Goal: Task Accomplishment & Management: Complete application form

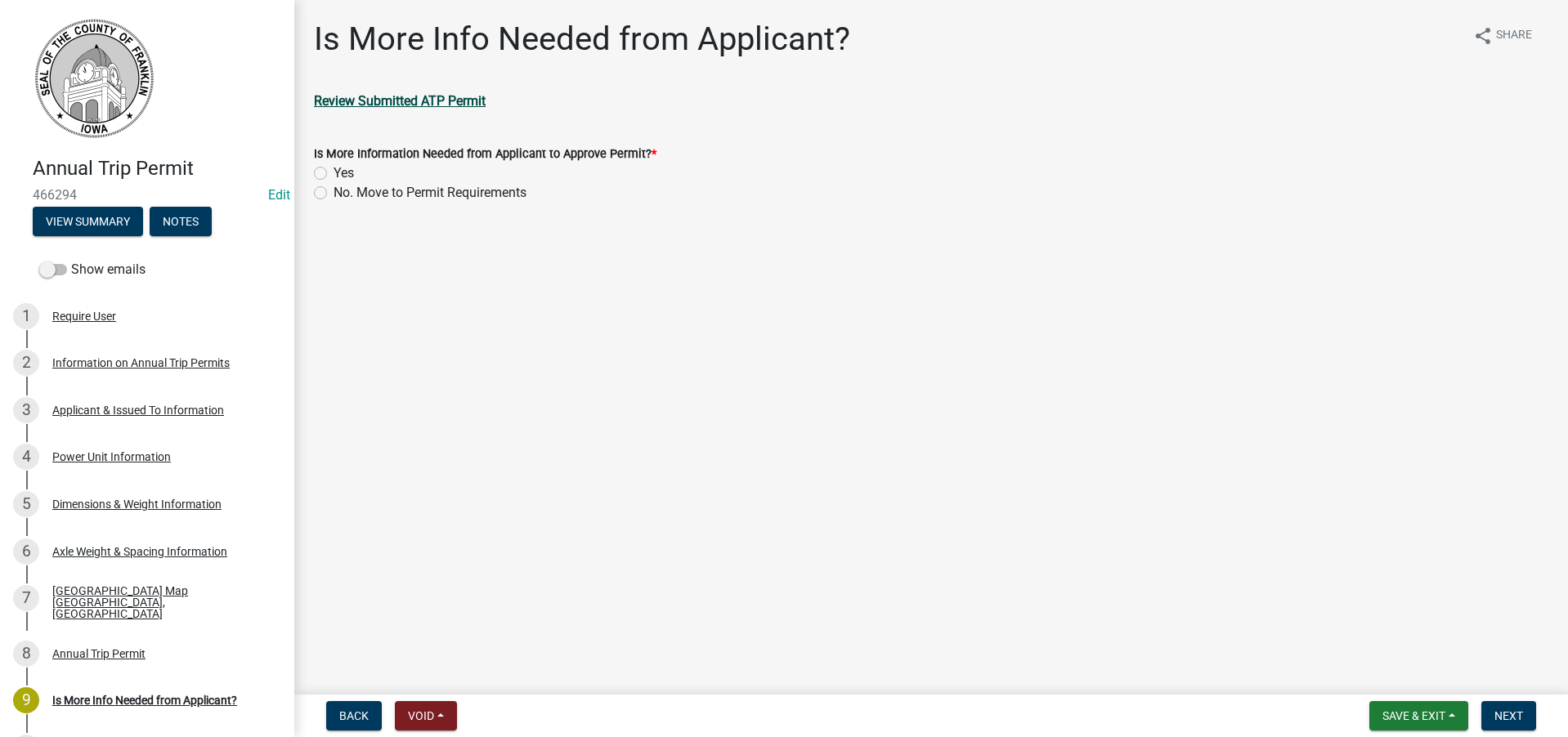
click at [407, 100] on strong "Review Submitted ATP Permit" at bounding box center [399, 100] width 172 height 16
click at [333, 190] on label "No. Move to Permit Requirements" at bounding box center [430, 193] width 193 height 20
click at [333, 190] on input "No. Move to Permit Requirements" at bounding box center [338, 188] width 11 height 11
radio input "true"
click at [1510, 714] on span "Next" at bounding box center [1509, 716] width 29 height 13
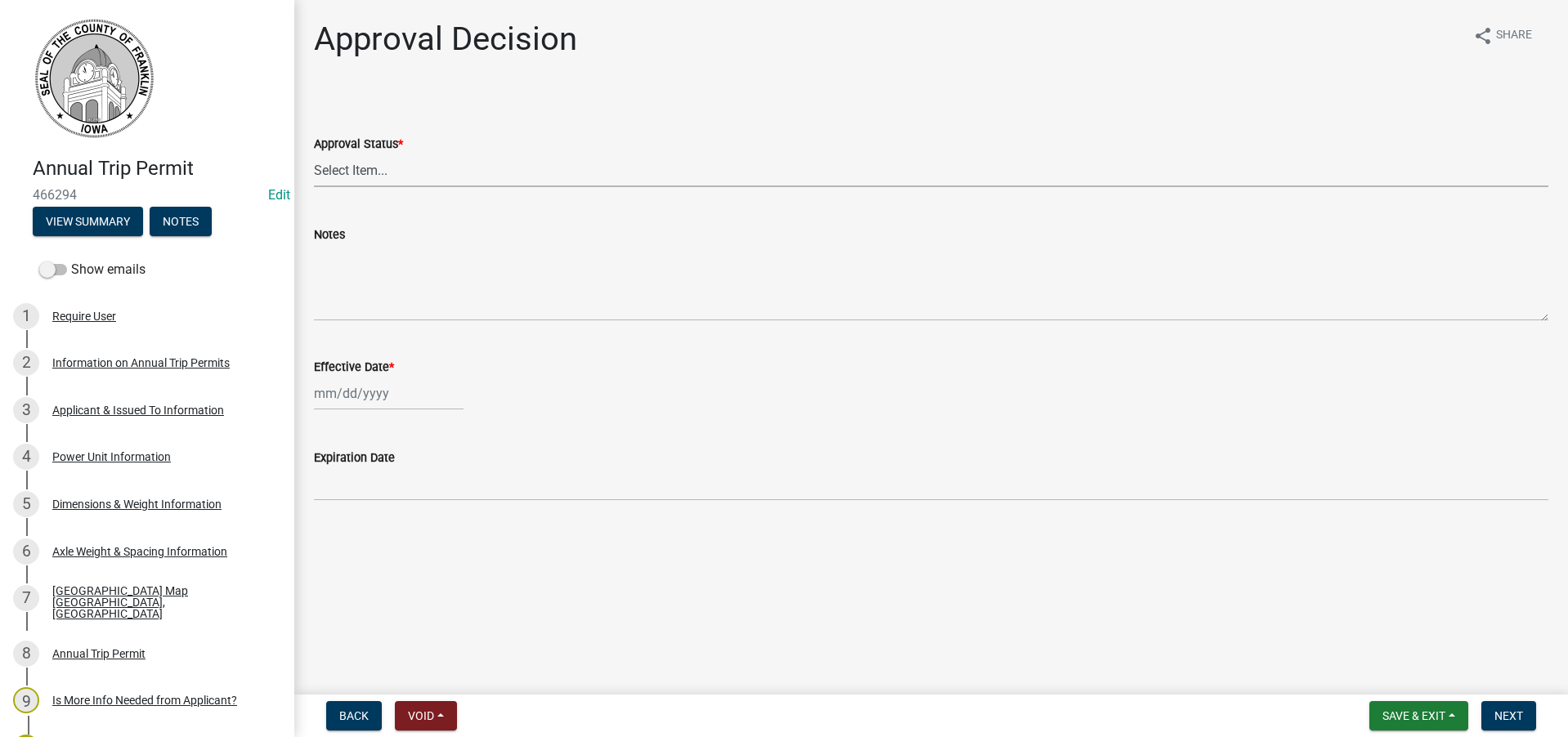
click at [346, 168] on select "Select Item... Approved Denied" at bounding box center [931, 170] width 1235 height 34
click at [314, 154] on select "Select Item... Approved Denied" at bounding box center [931, 170] width 1235 height 34
select select "8c6c25e9-9d4c-4273-8cab-99342f13476a"
select select "8"
select select "2025"
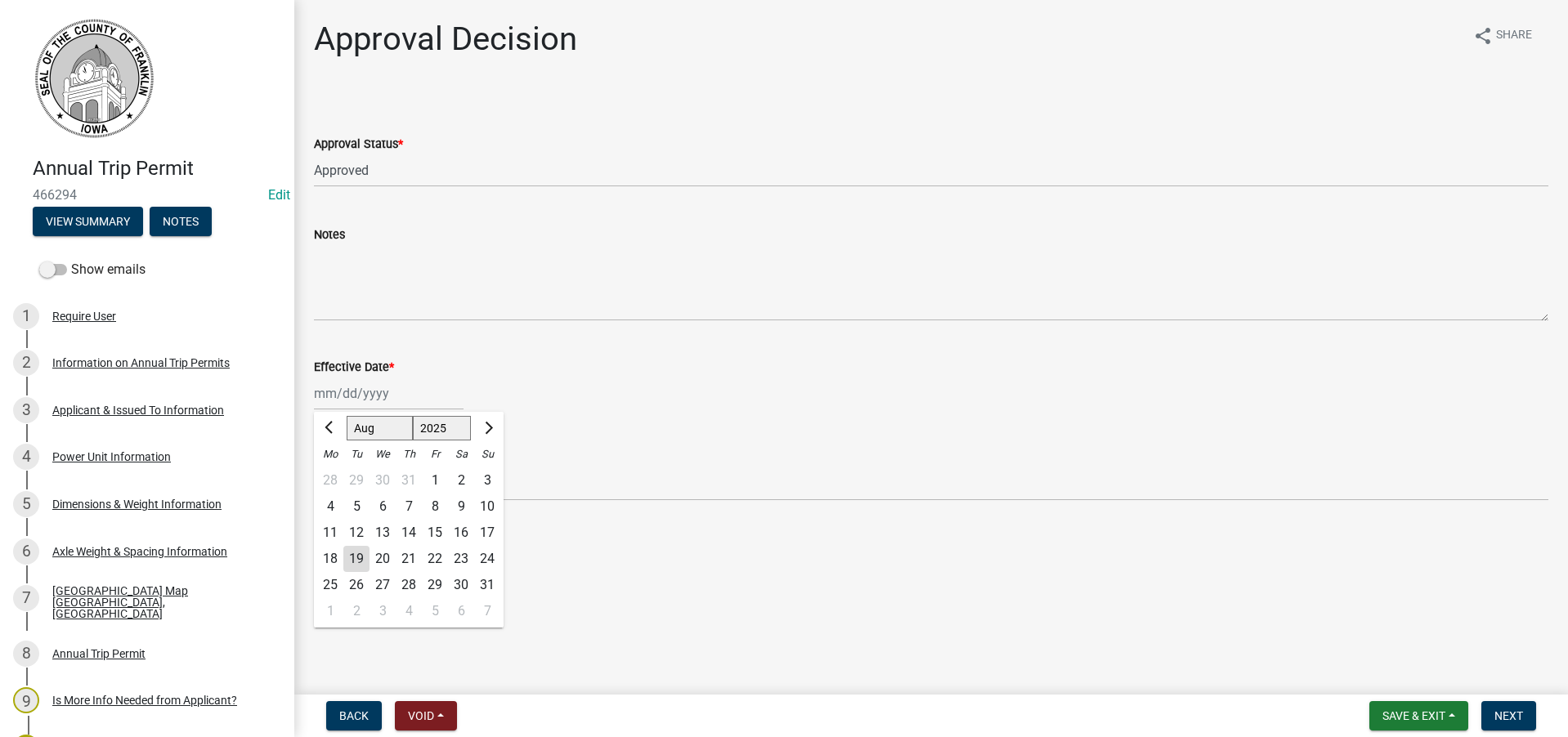
click at [349, 393] on div "[PERSON_NAME] Feb Mar Apr [PERSON_NAME][DATE] Oct Nov [DATE] 1526 1527 1528 152…" at bounding box center [389, 393] width 150 height 34
click at [355, 560] on div "19" at bounding box center [356, 559] width 26 height 26
type input "[DATE]"
click at [1506, 709] on span "Next" at bounding box center [1509, 716] width 29 height 13
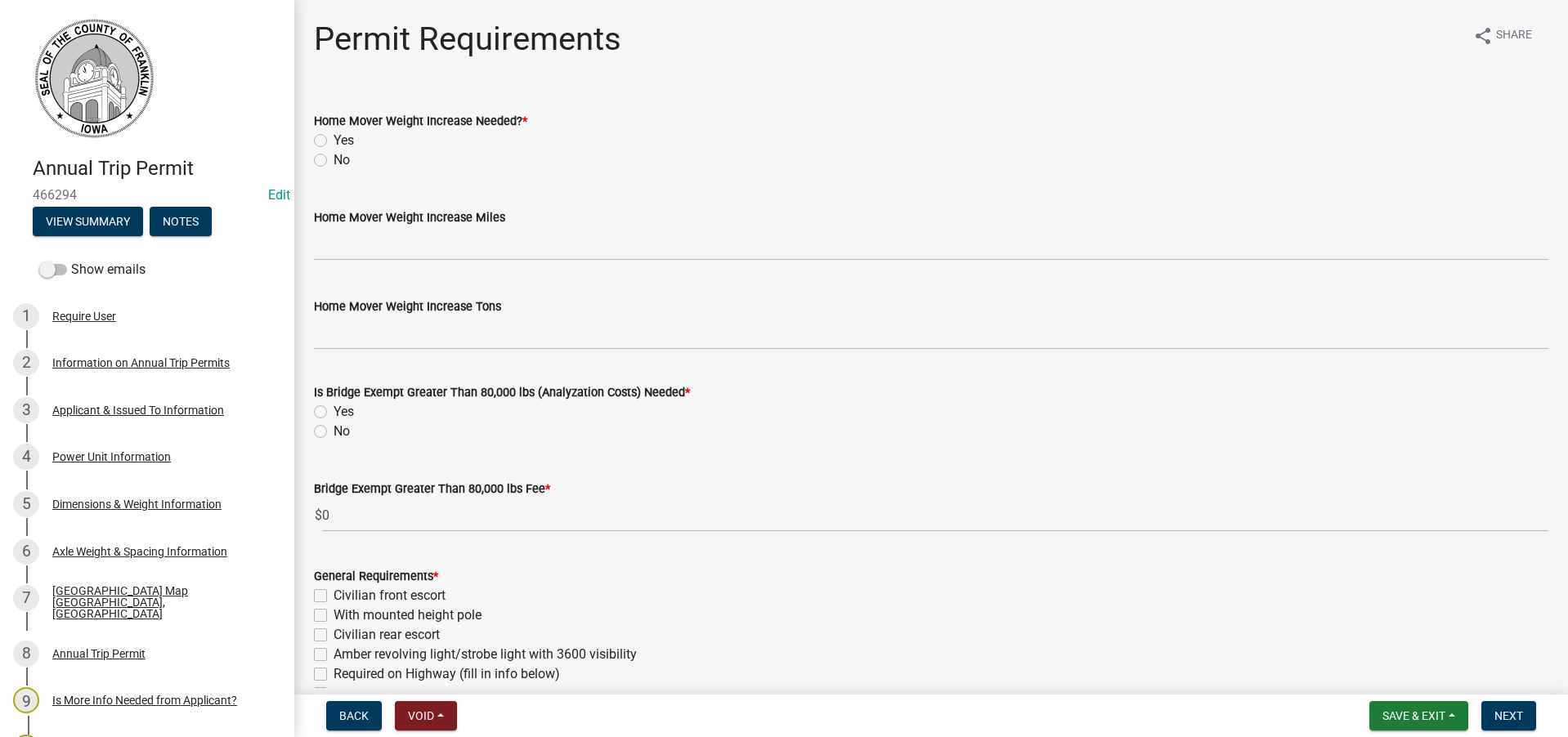
click at [333, 160] on label "No" at bounding box center [342, 160] width 16 height 20
click at [333, 160] on input "No" at bounding box center [338, 155] width 11 height 11
radio input "true"
click at [333, 433] on label "No" at bounding box center [342, 432] width 16 height 20
click at [333, 433] on input "No" at bounding box center [338, 427] width 11 height 11
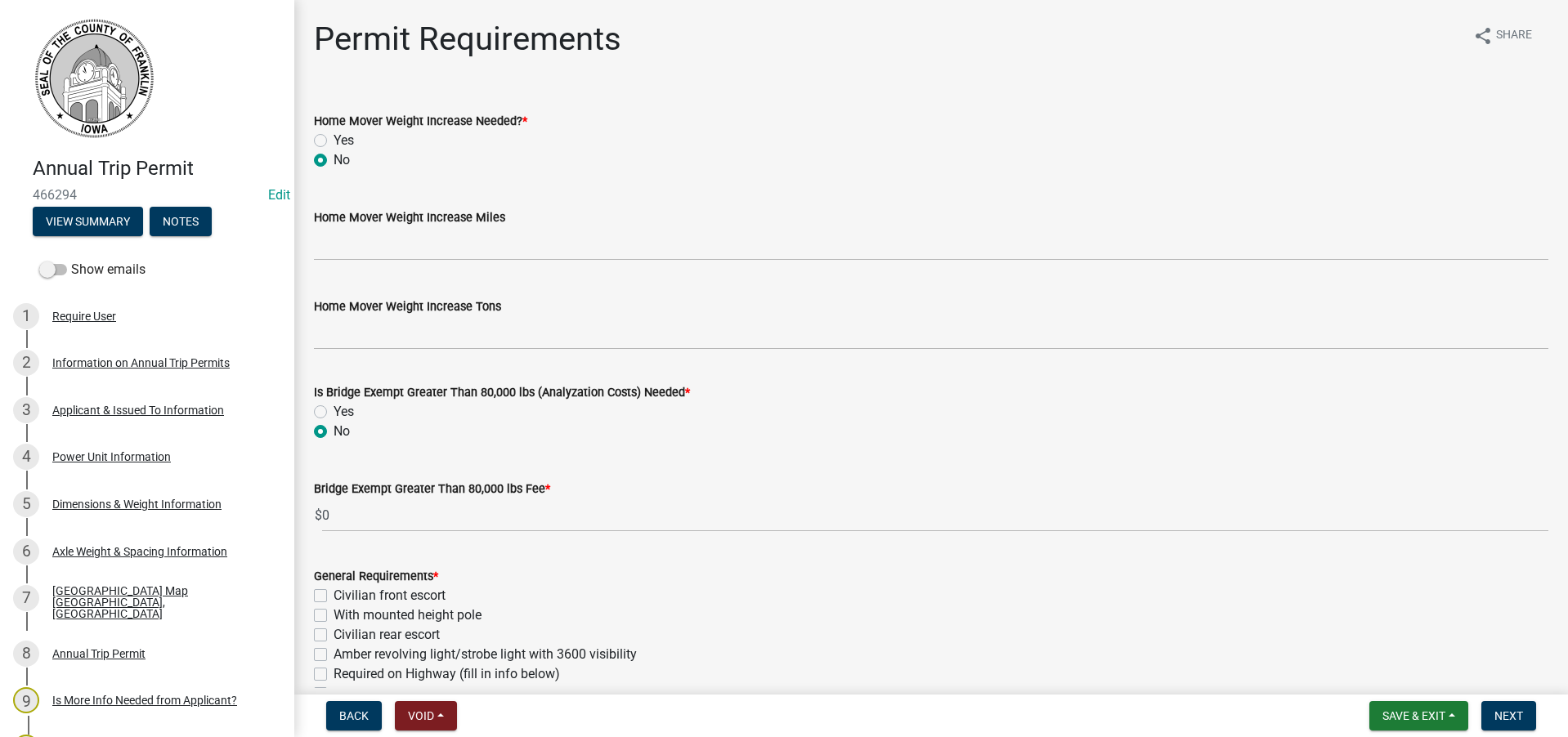
radio input "true"
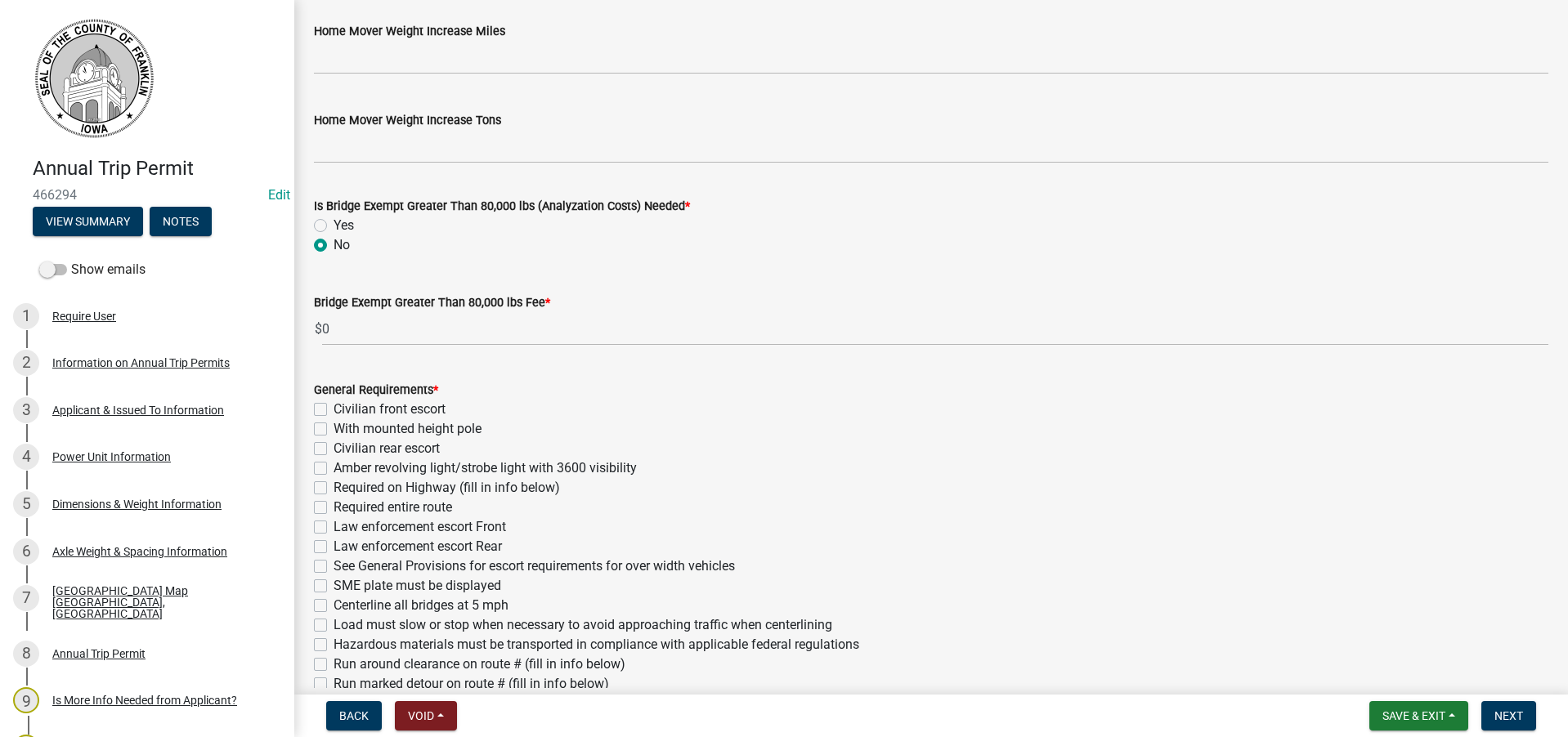
scroll to position [245, 0]
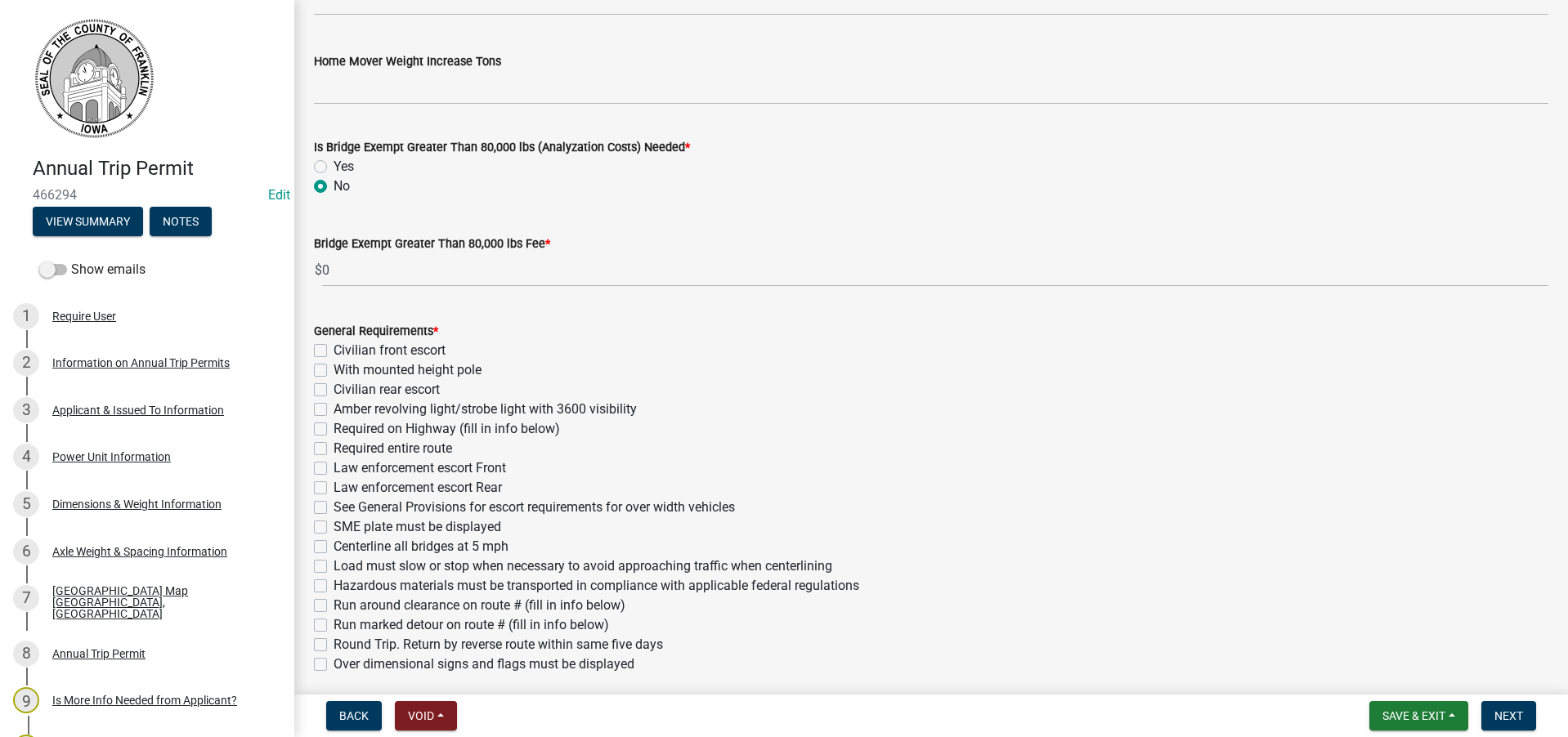
click at [333, 350] on label "Civilian front escort" at bounding box center [389, 350] width 112 height 20
click at [333, 350] on input "Civilian front escort" at bounding box center [338, 345] width 11 height 11
checkbox input "true"
checkbox input "false"
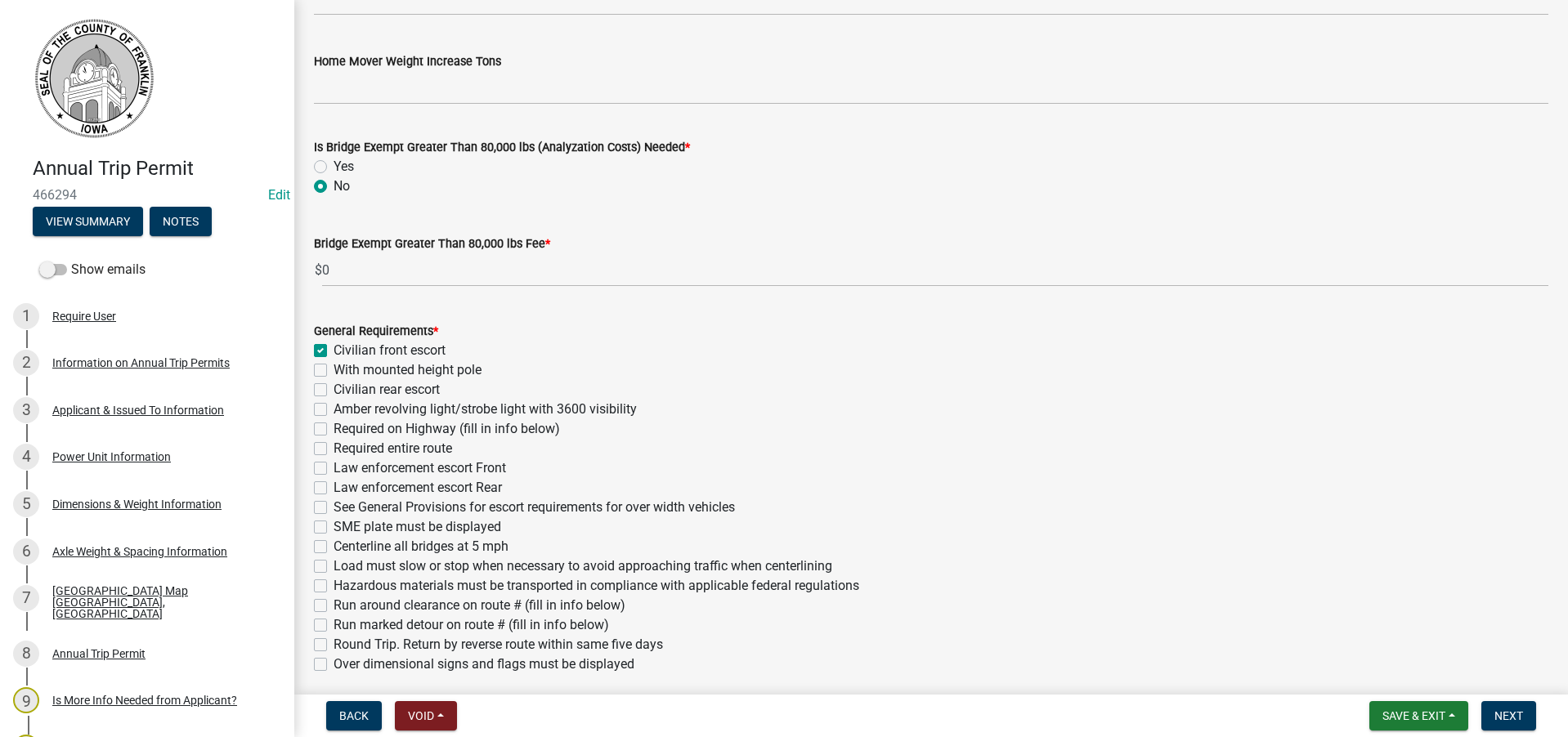
checkbox input "false"
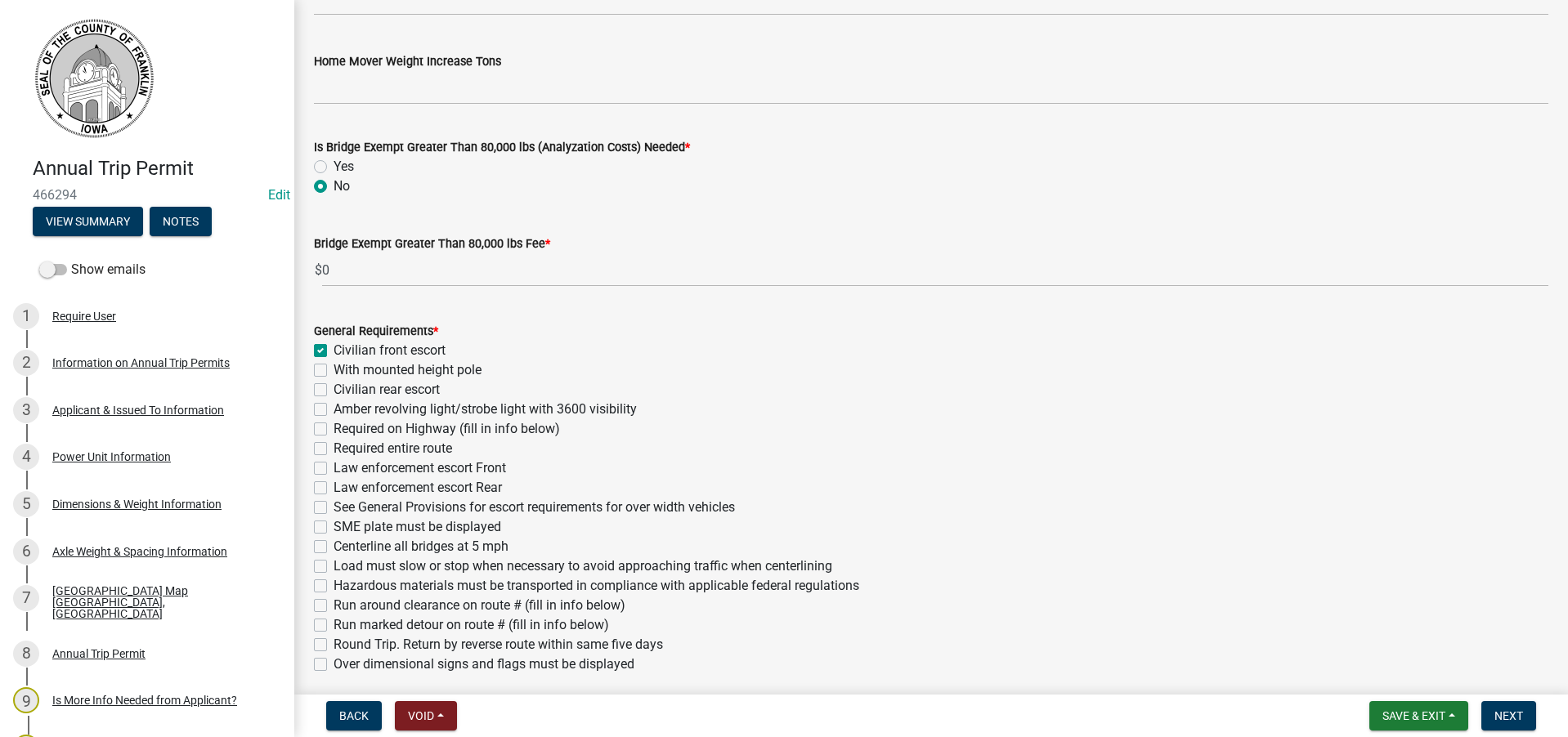
checkbox input "false"
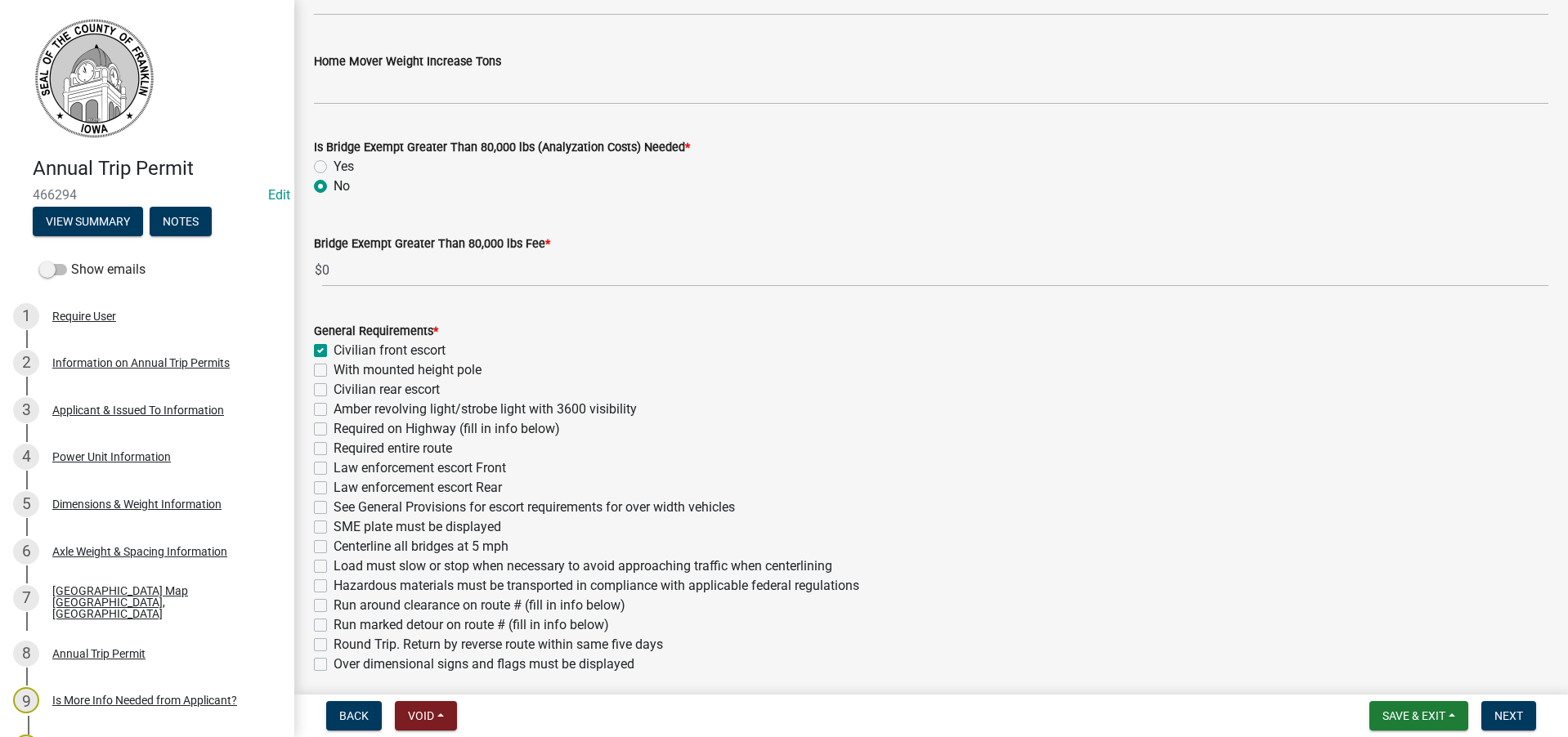
checkbox input "false"
click at [333, 506] on label "See General Provisions for escort requirements for over width vehicles" at bounding box center [534, 508] width 402 height 20
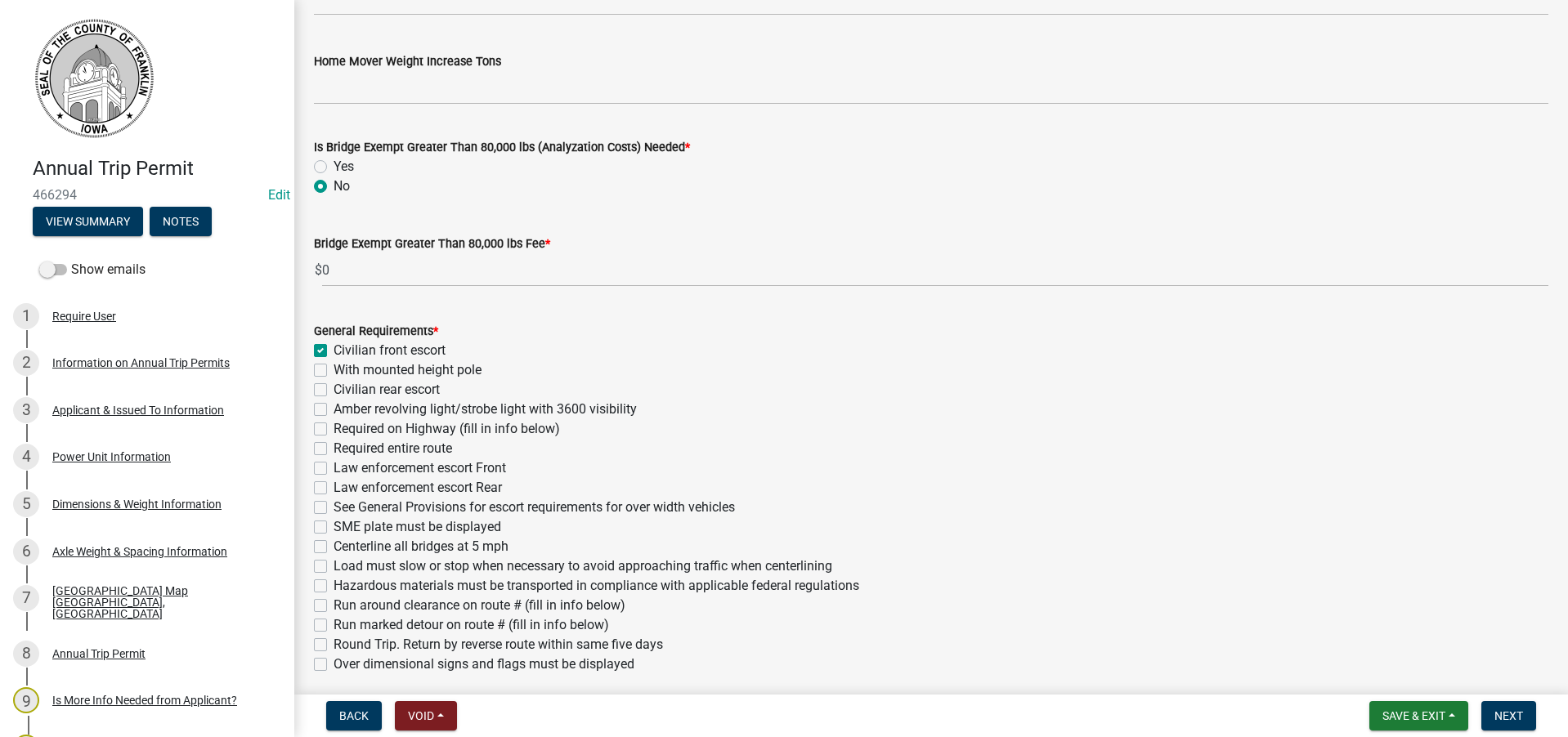
click at [333, 506] on input "See General Provisions for escort requirements for over width vehicles" at bounding box center [338, 503] width 11 height 11
checkbox input "true"
checkbox input "false"
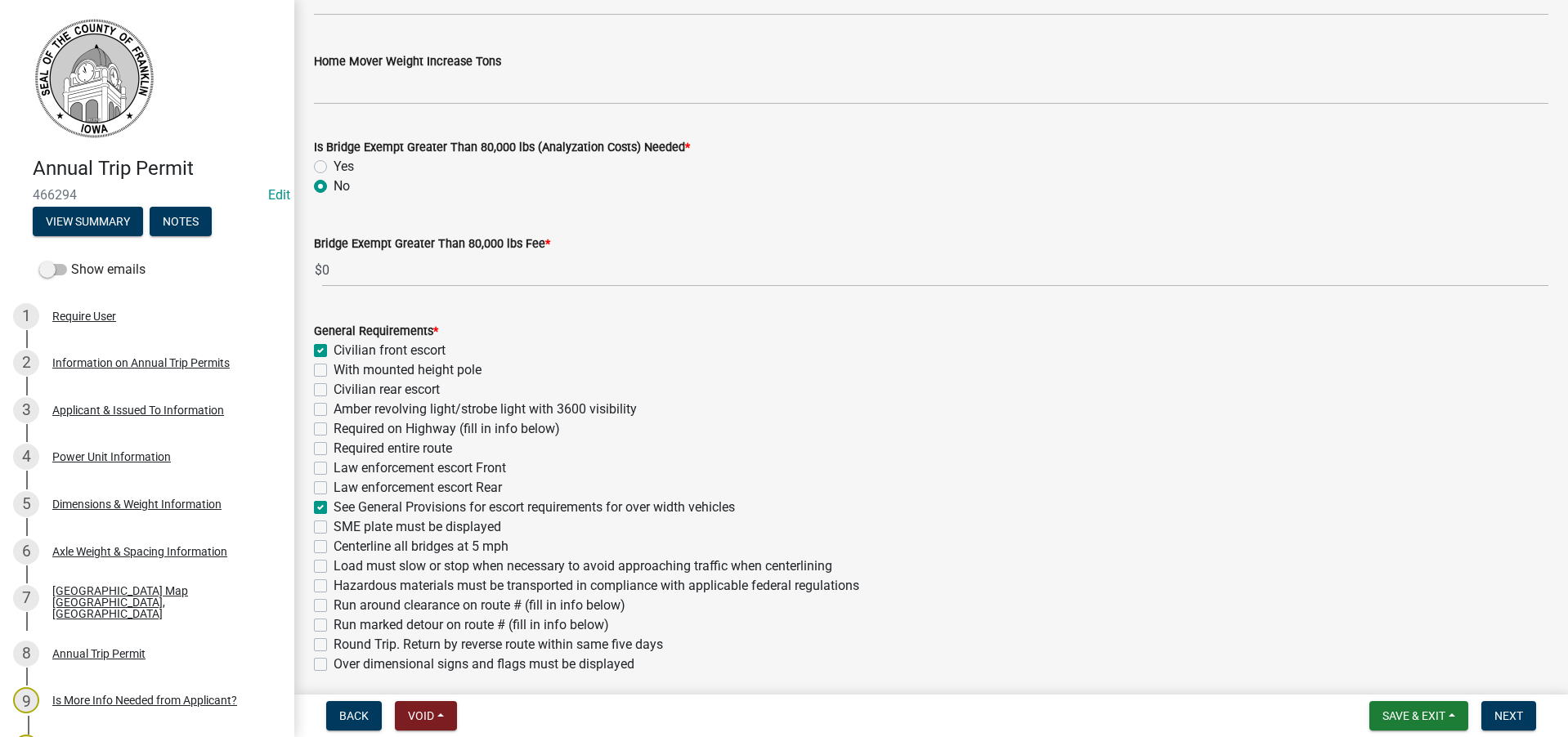
checkbox input "false"
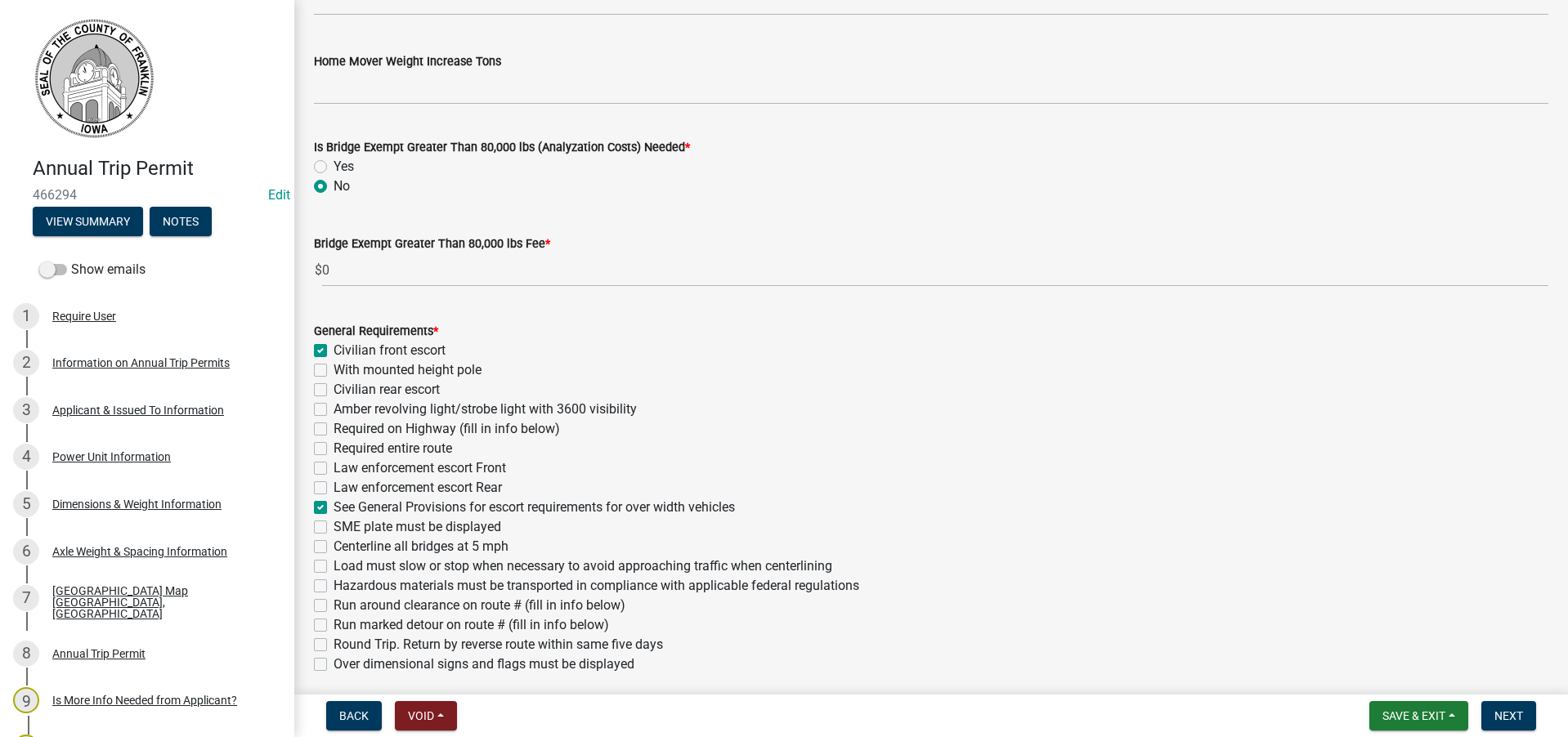
checkbox input "true"
checkbox input "false"
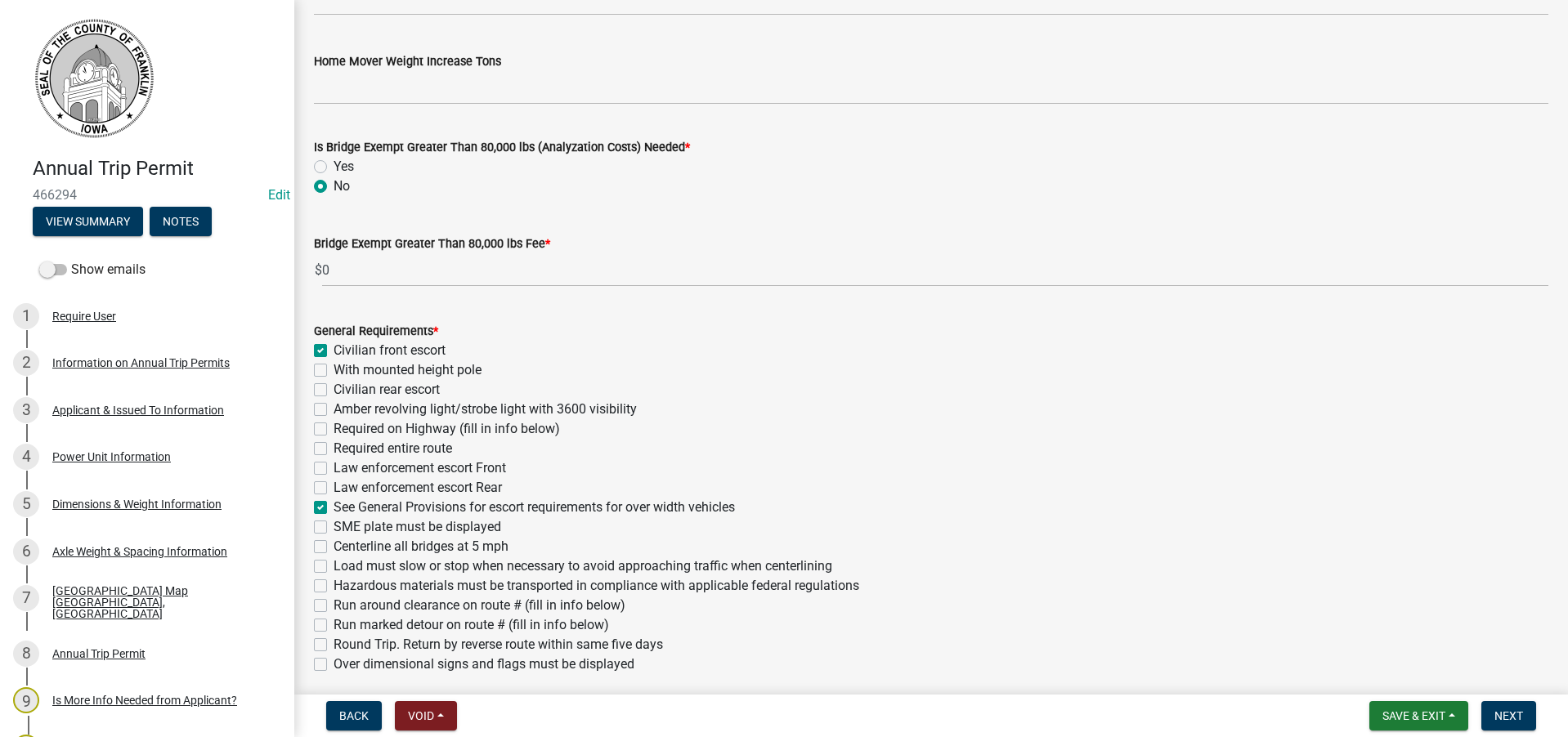
checkbox input "false"
click at [333, 370] on label "With mounted height pole" at bounding box center [407, 370] width 148 height 20
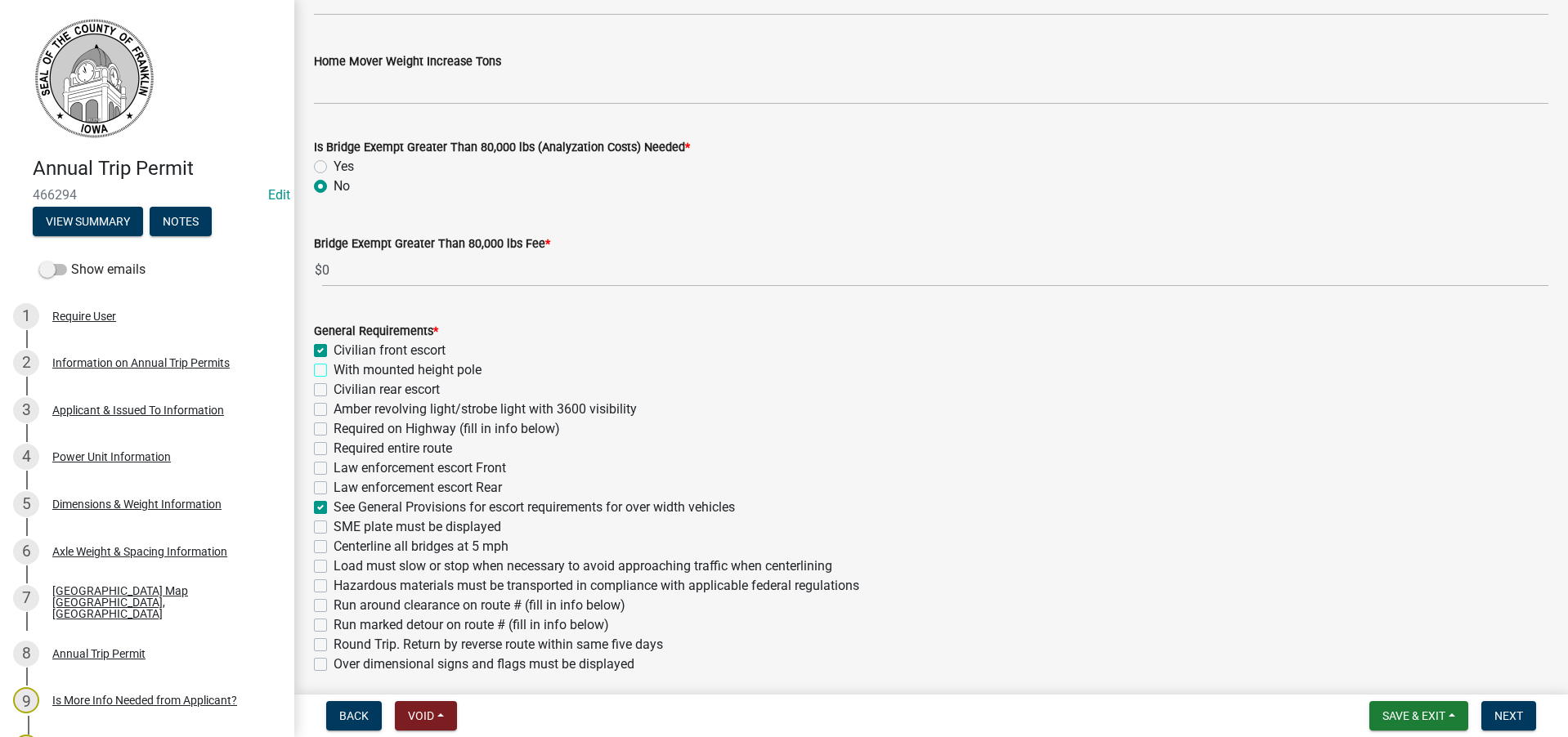
click at [333, 370] on input "With mounted height pole" at bounding box center [338, 365] width 11 height 11
checkbox input "true"
checkbox input "false"
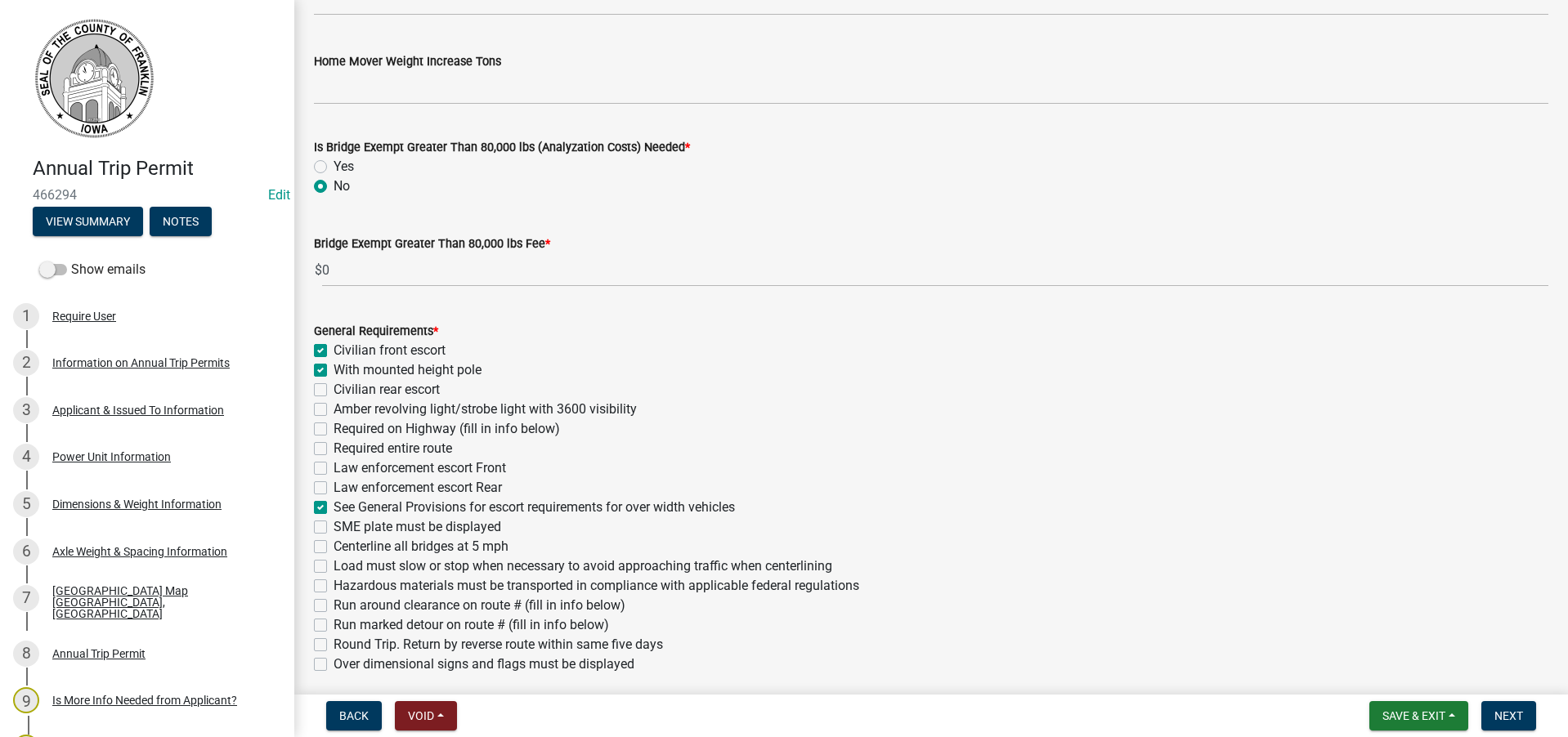
checkbox input "false"
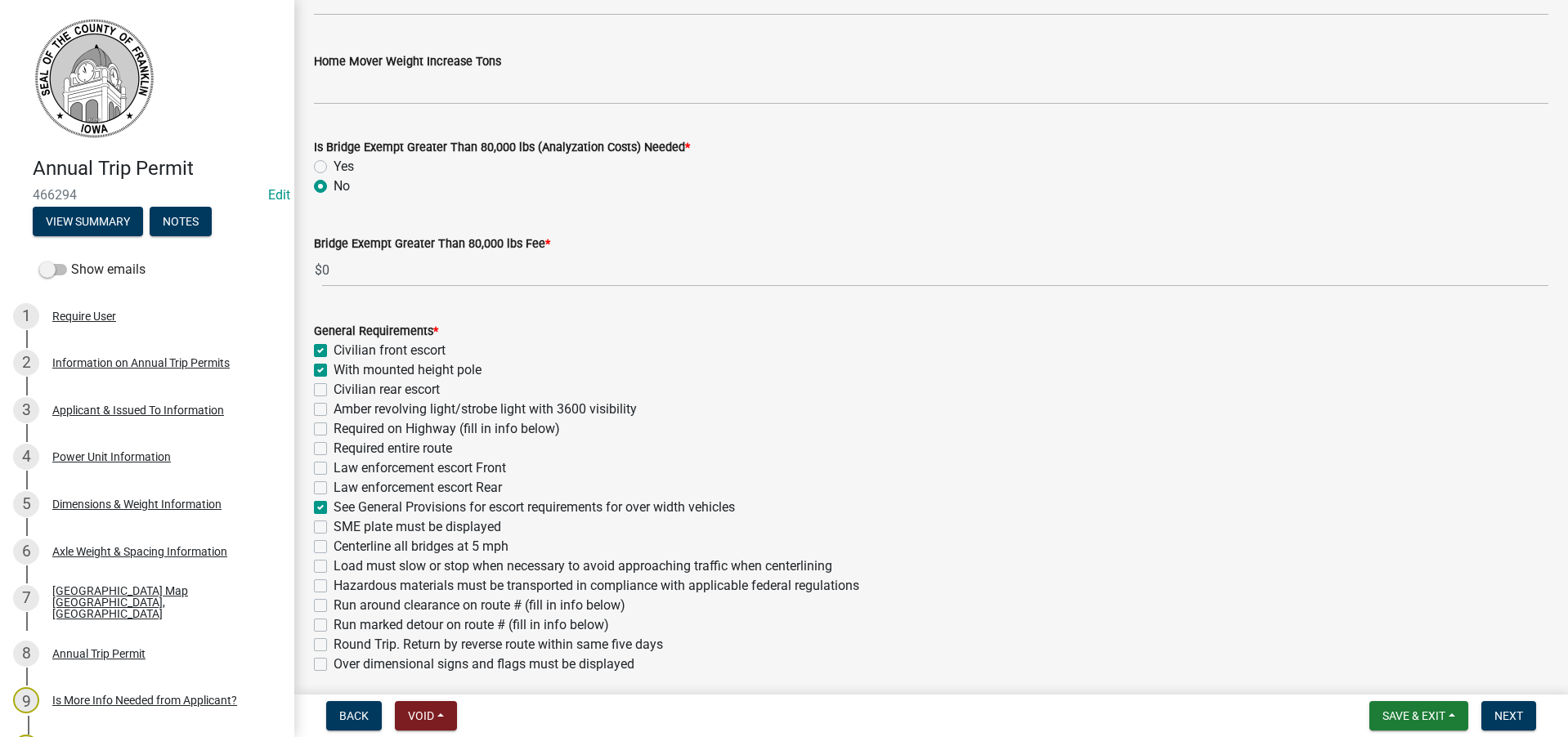
checkbox input "true"
checkbox input "false"
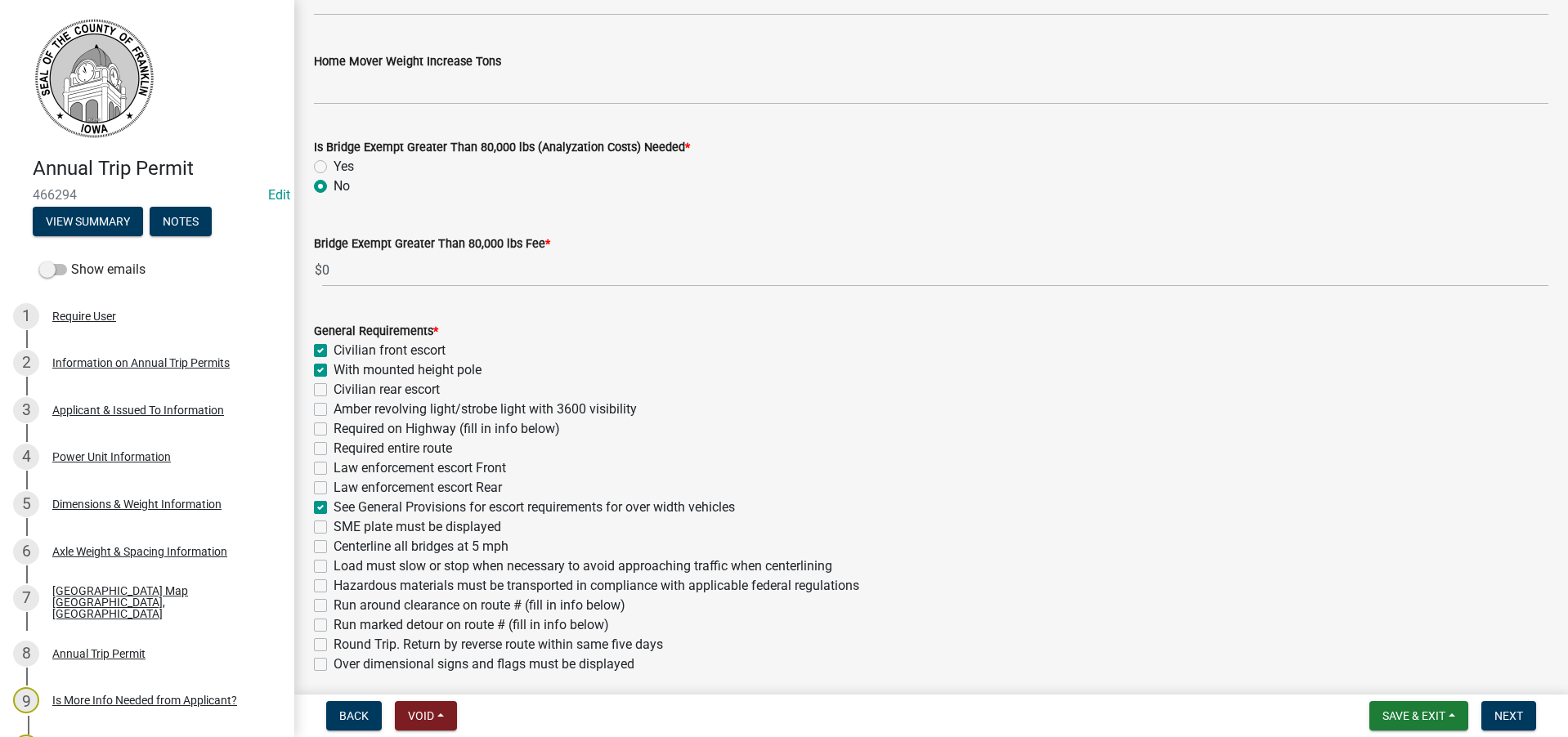
checkbox input "false"
click at [333, 408] on label "Amber revolving light/strobe light with 3600 visibility" at bounding box center [485, 410] width 304 height 20
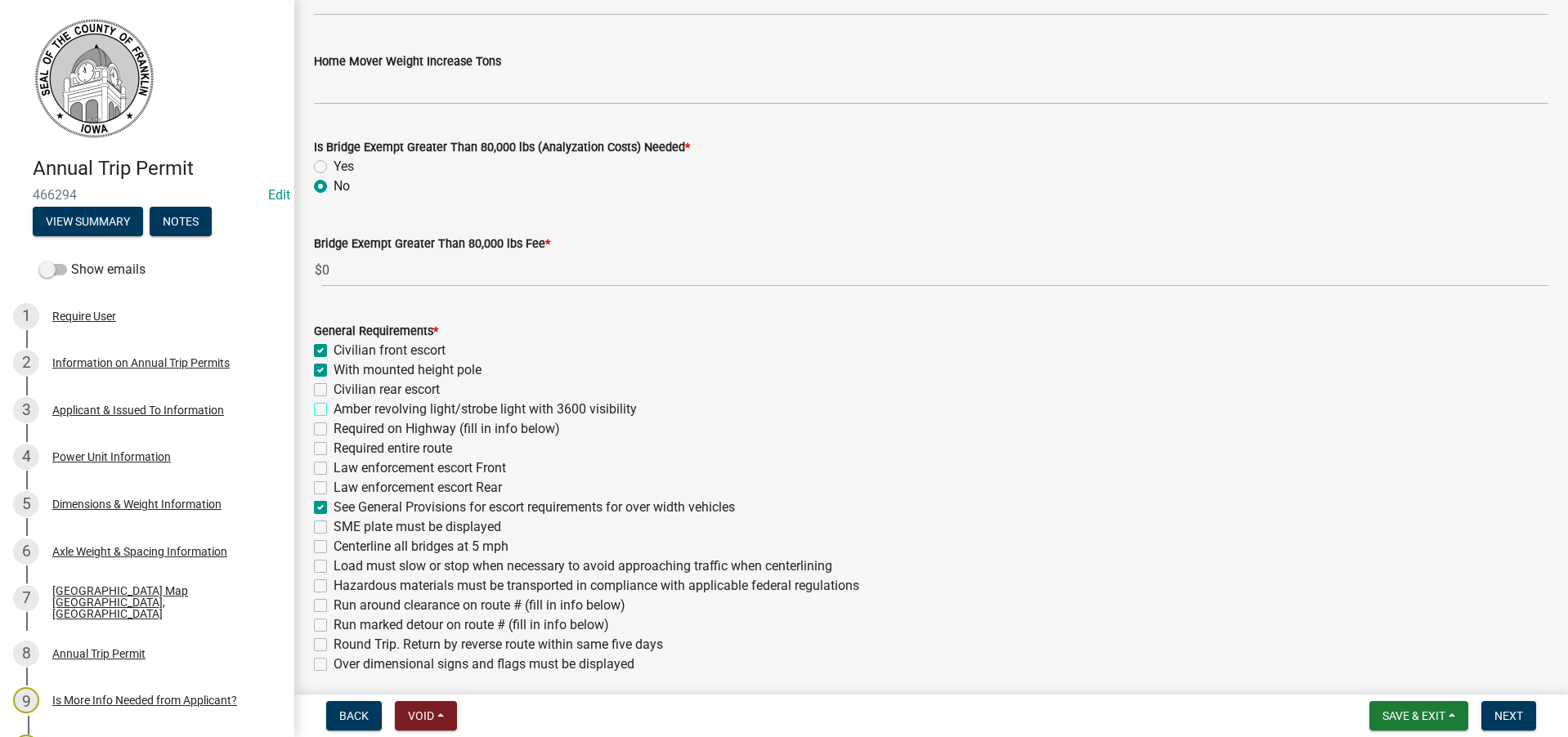
click at [333, 408] on input "Amber revolving light/strobe light with 3600 visibility" at bounding box center [338, 405] width 11 height 11
checkbox input "true"
checkbox input "false"
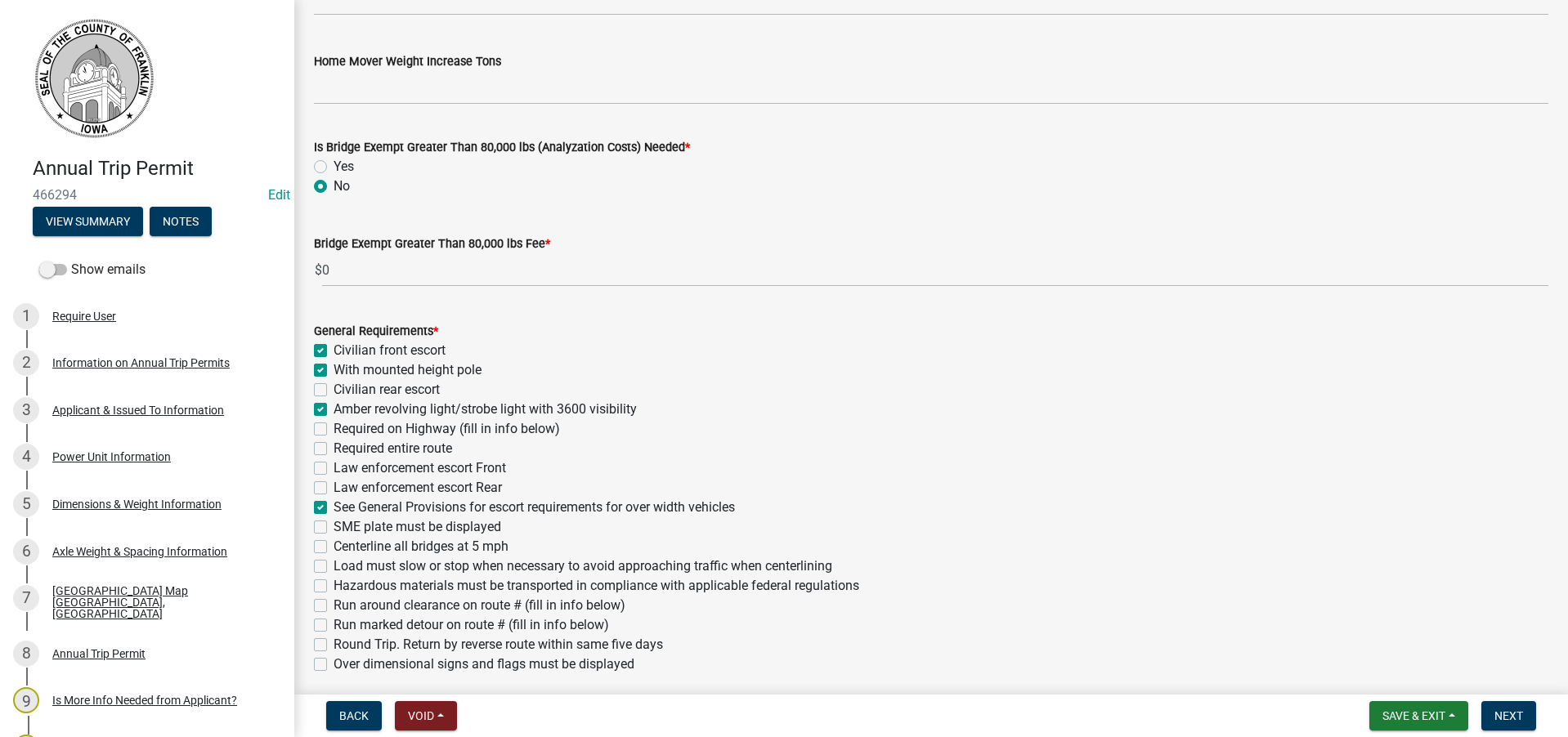
checkbox input "true"
checkbox input "false"
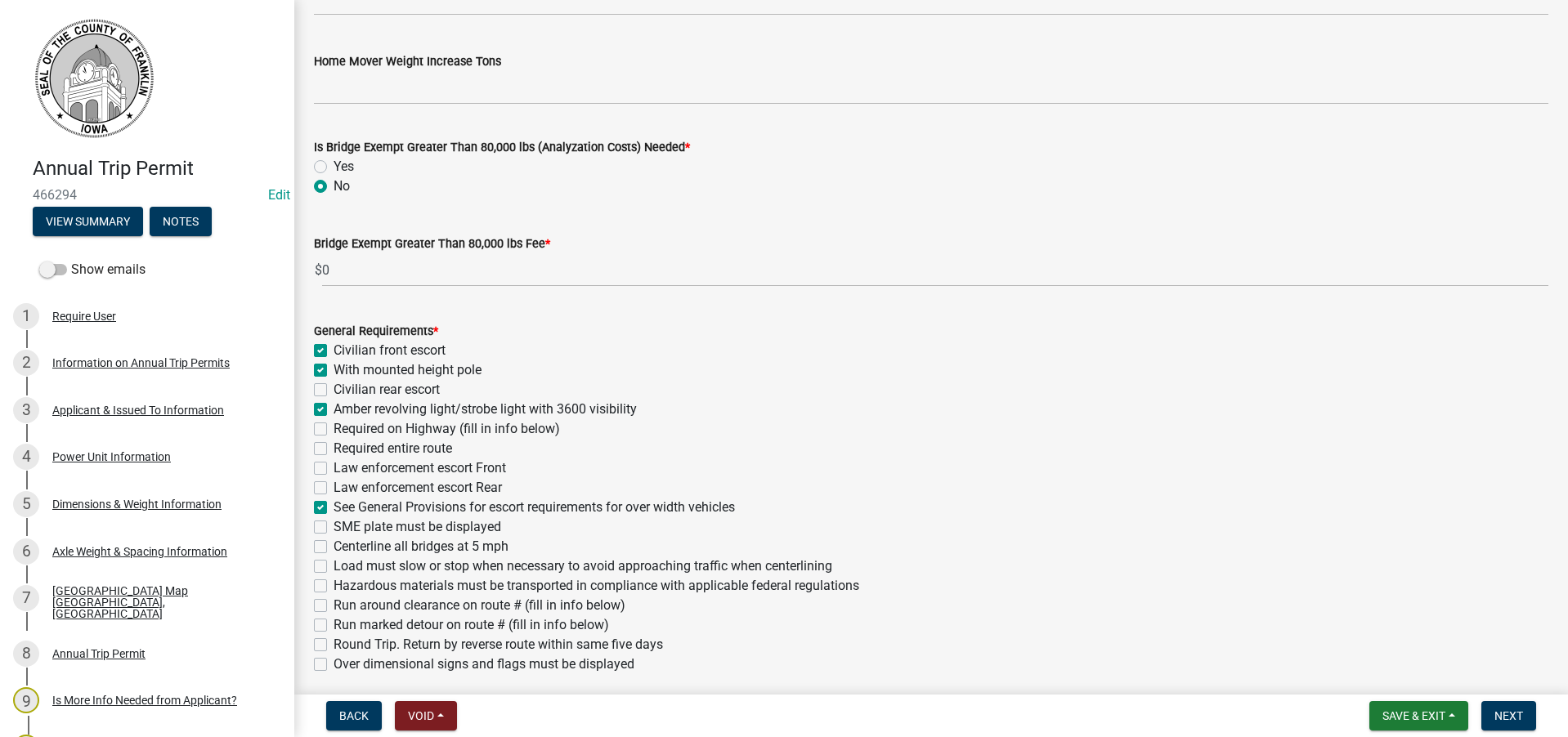
checkbox input "true"
checkbox input "false"
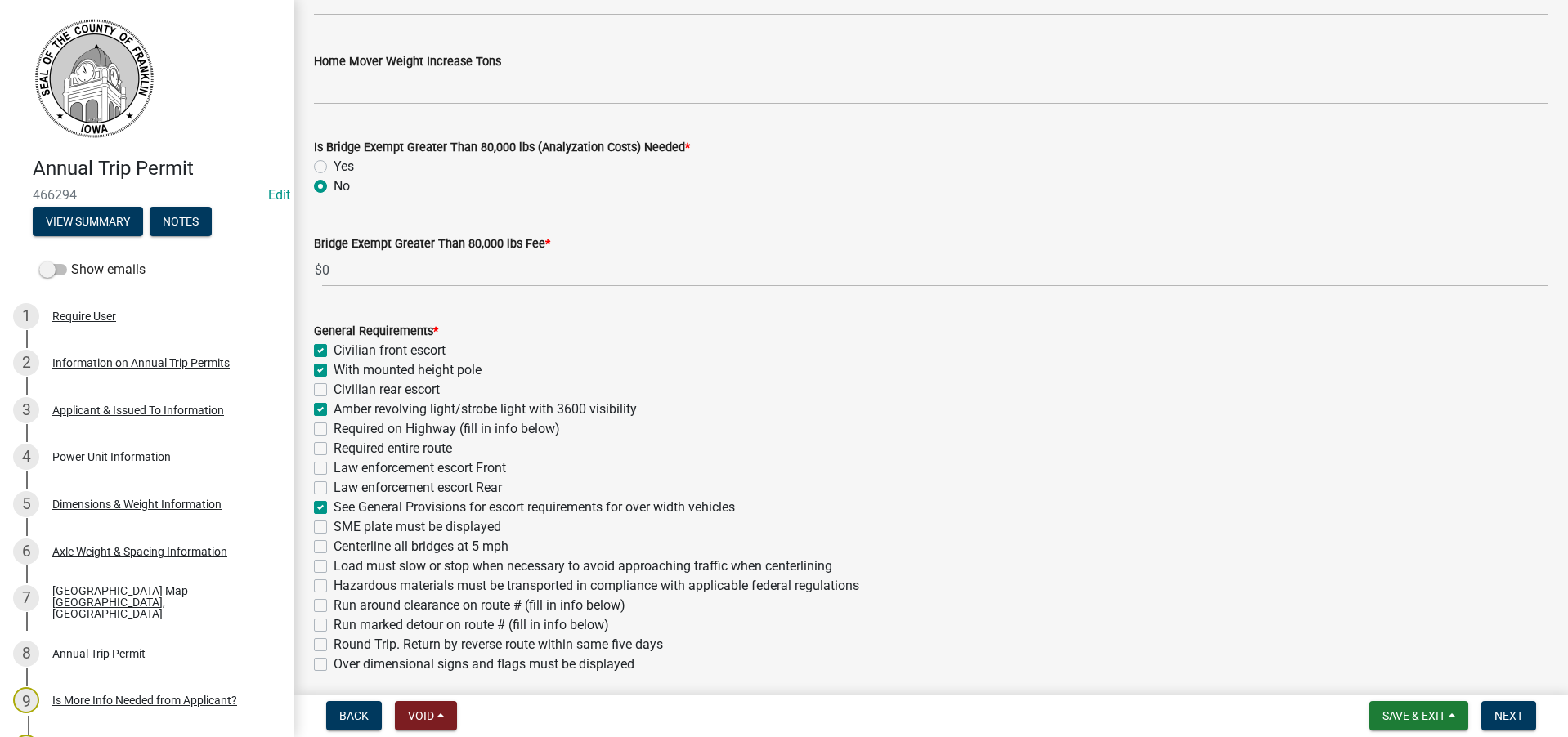
checkbox input "false"
click at [333, 547] on label "Centerline all bridges at 5 mph" at bounding box center [421, 547] width 175 height 20
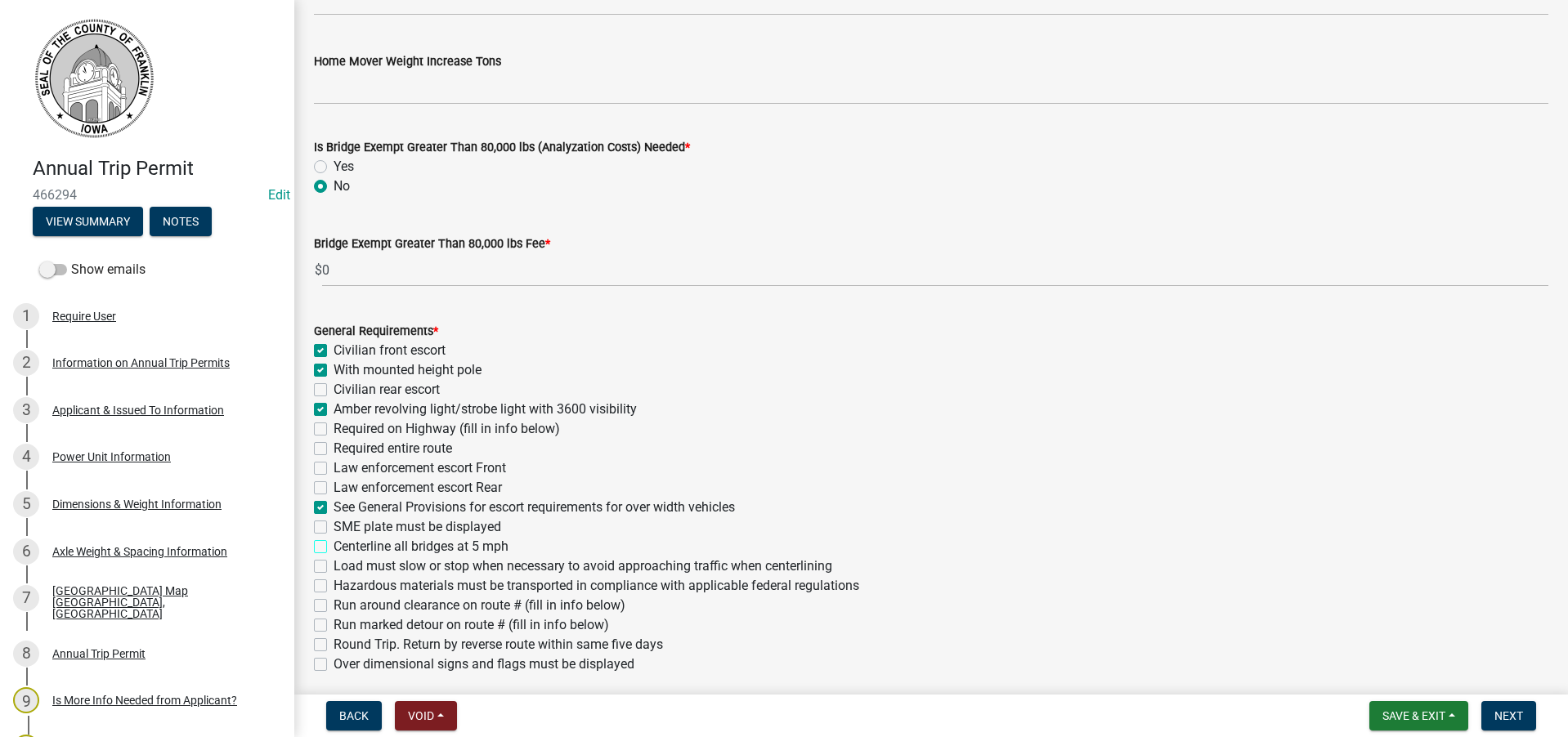
click at [333, 547] on input "Centerline all bridges at 5 mph" at bounding box center [338, 542] width 11 height 11
checkbox input "true"
checkbox input "false"
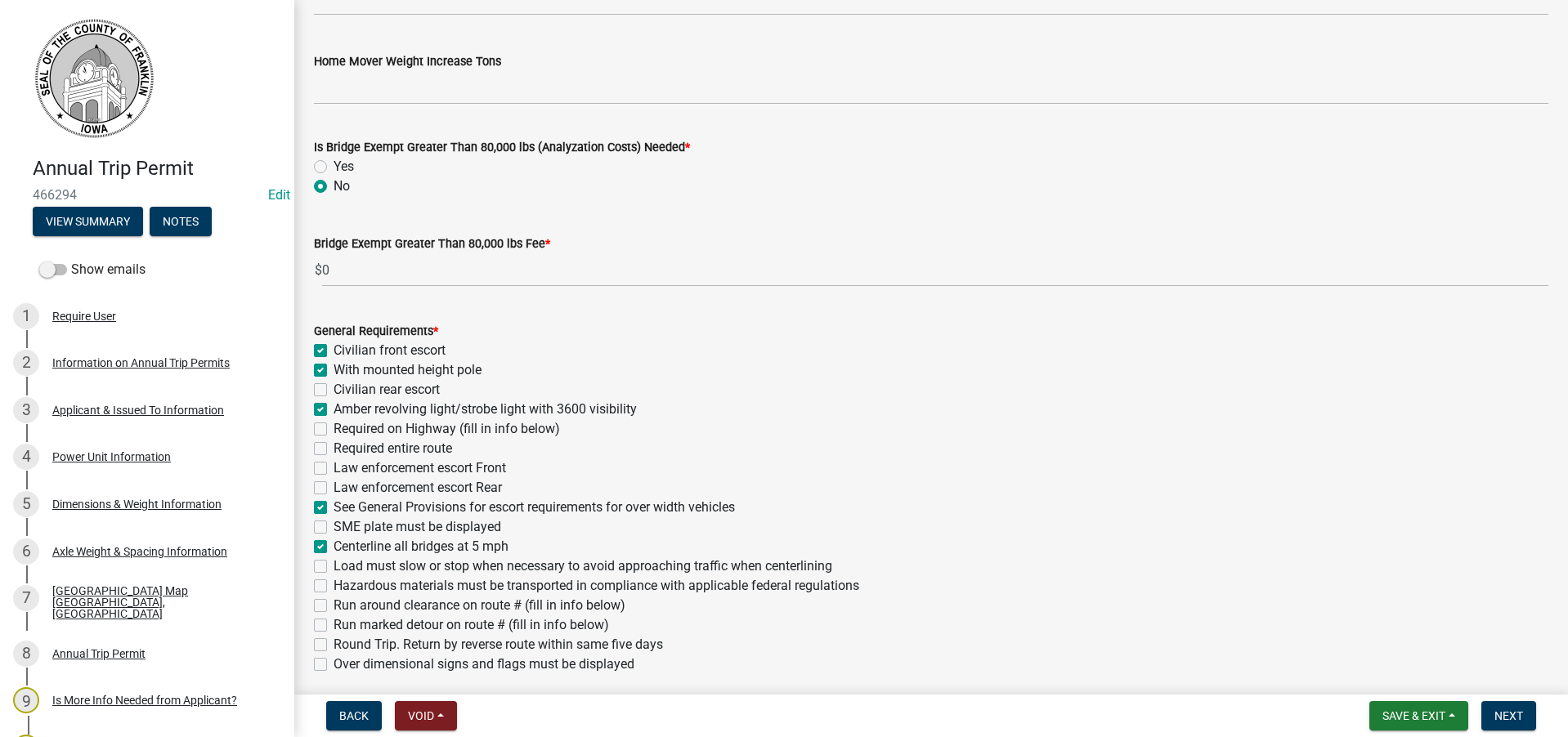
checkbox input "true"
checkbox input "false"
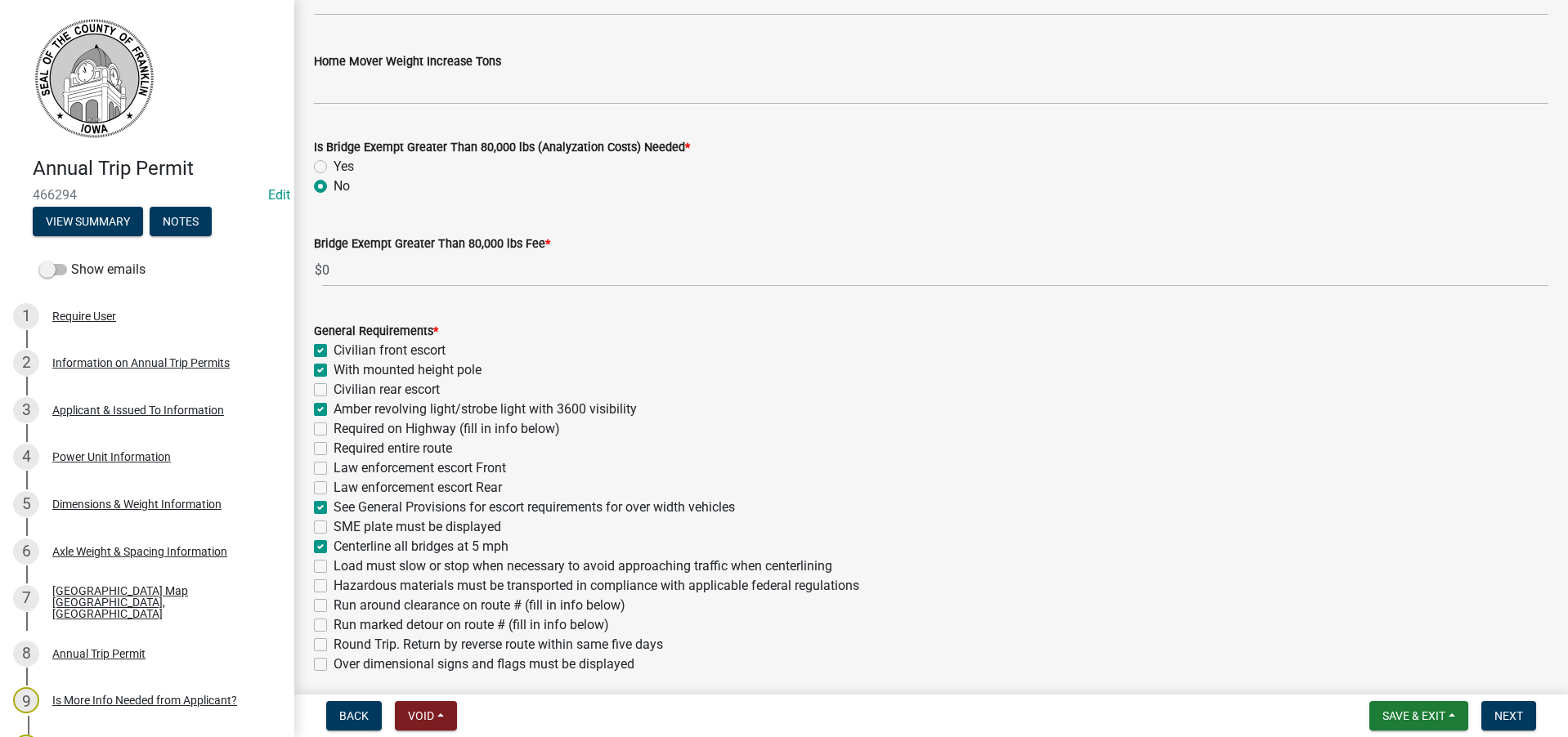
checkbox input "true"
checkbox input "false"
checkbox input "true"
checkbox input "false"
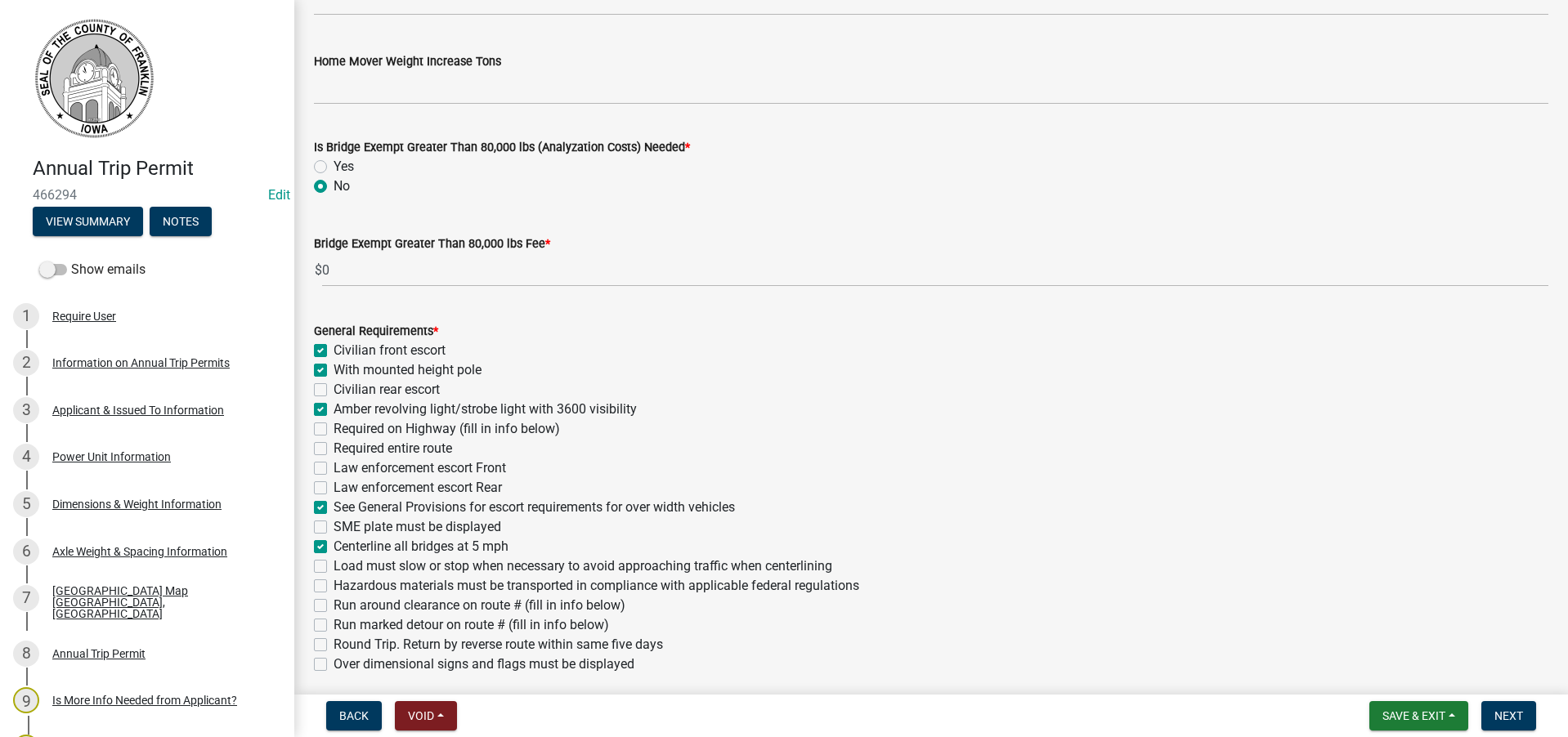
checkbox input "false"
click at [333, 666] on label "Over dimensional signs and flags must be displayed" at bounding box center [484, 665] width 301 height 20
click at [333, 665] on input "Over dimensional signs and flags must be displayed" at bounding box center [338, 660] width 11 height 11
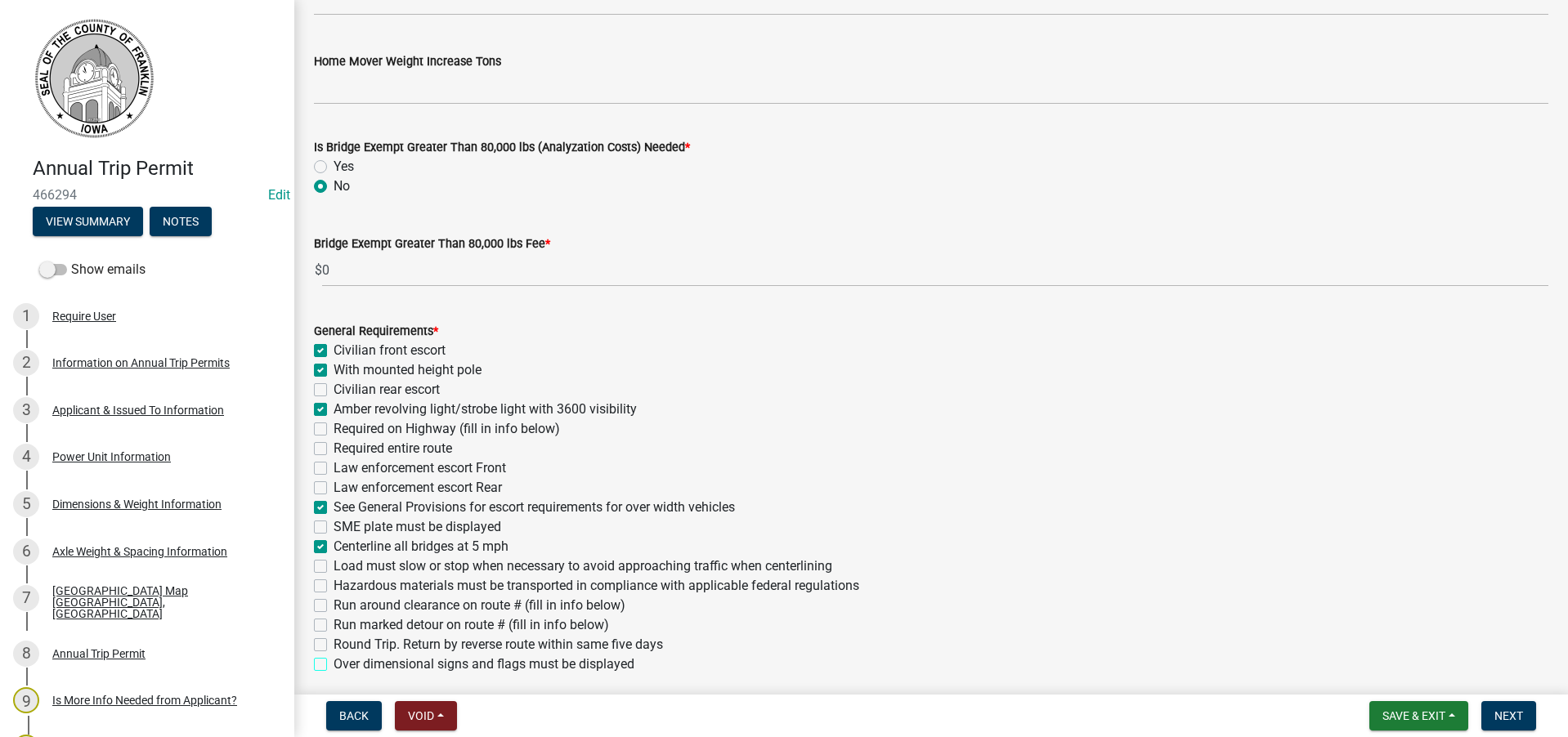
checkbox input "true"
checkbox input "false"
checkbox input "true"
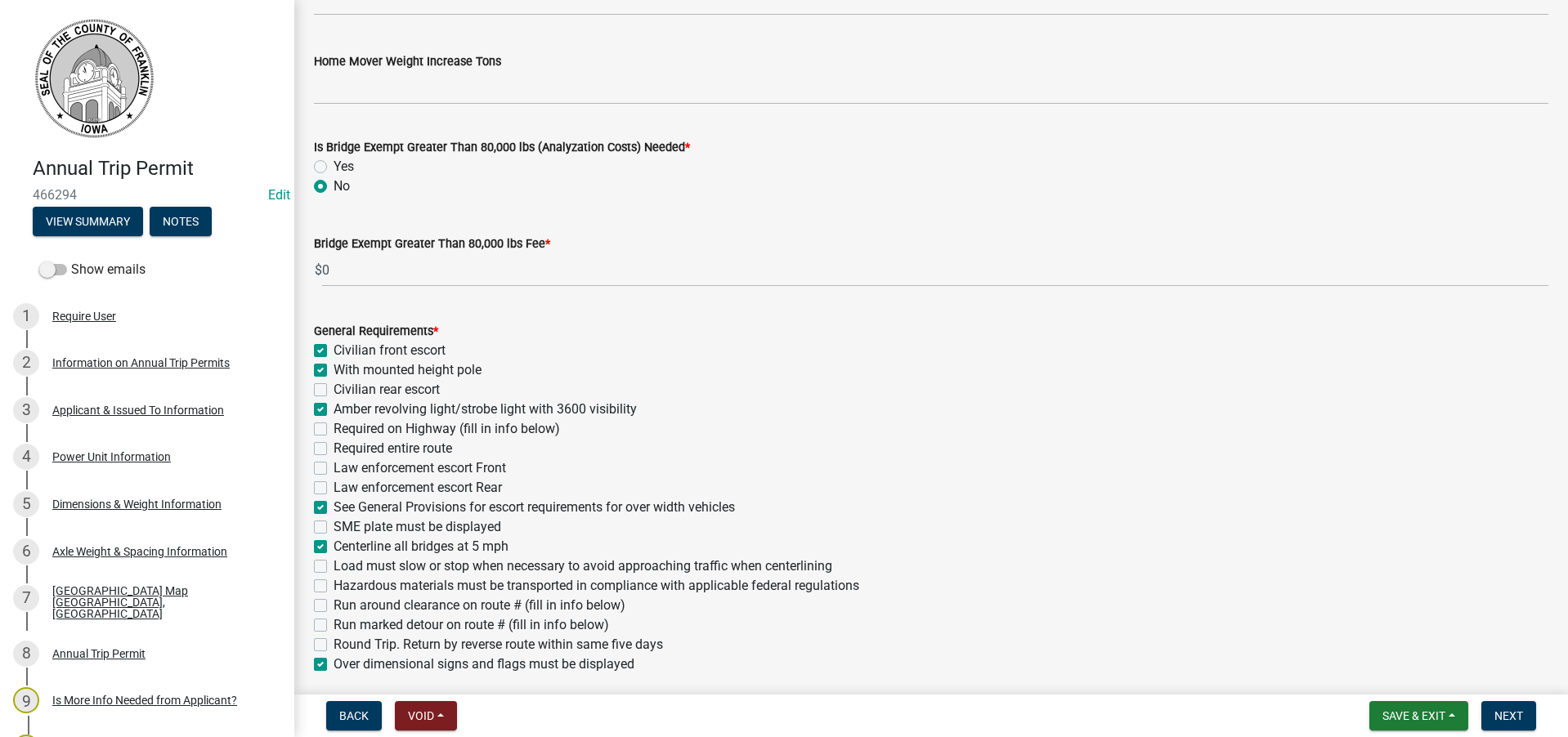
checkbox input "false"
checkbox input "true"
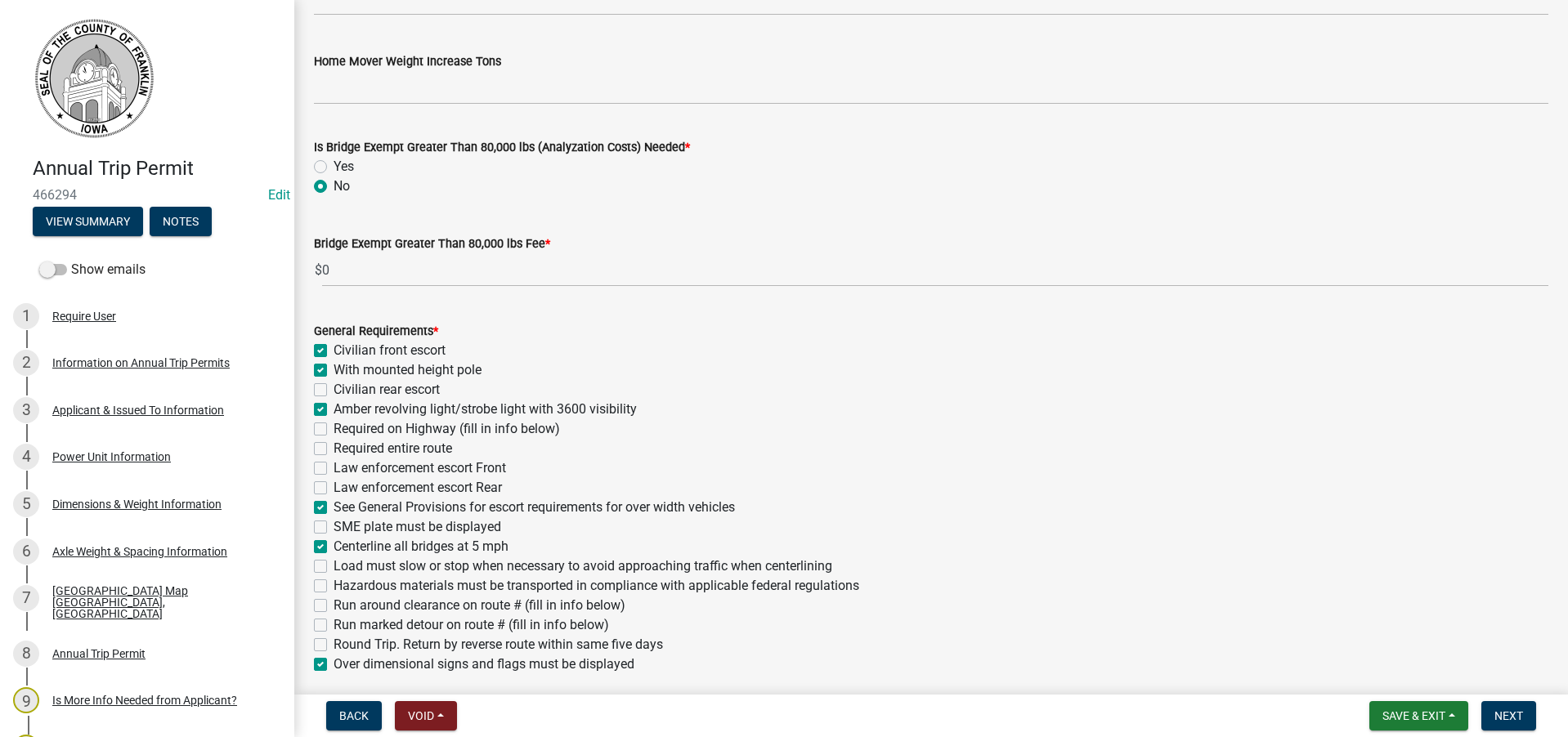
checkbox input "false"
checkbox input "true"
checkbox input "false"
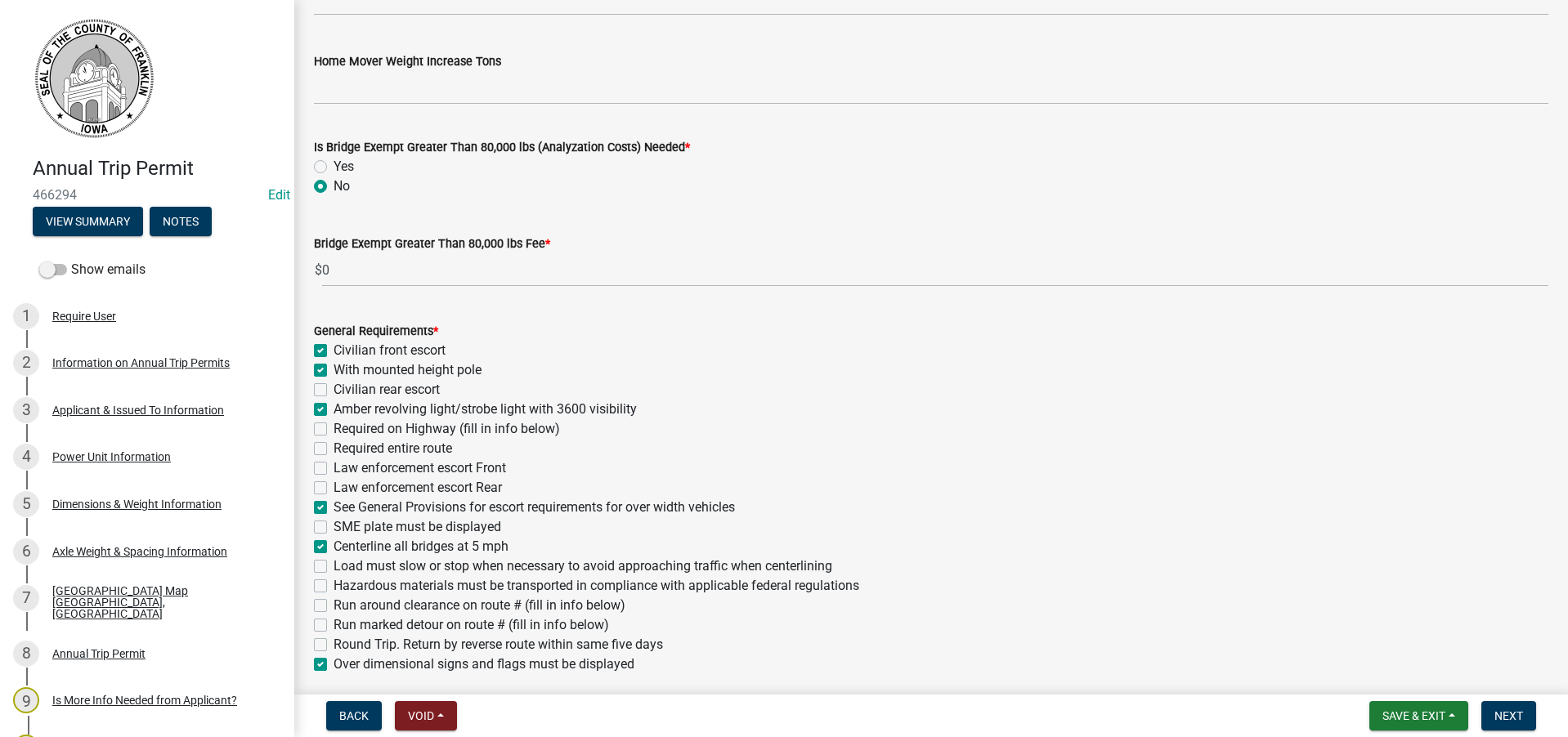
checkbox input "false"
checkbox input "true"
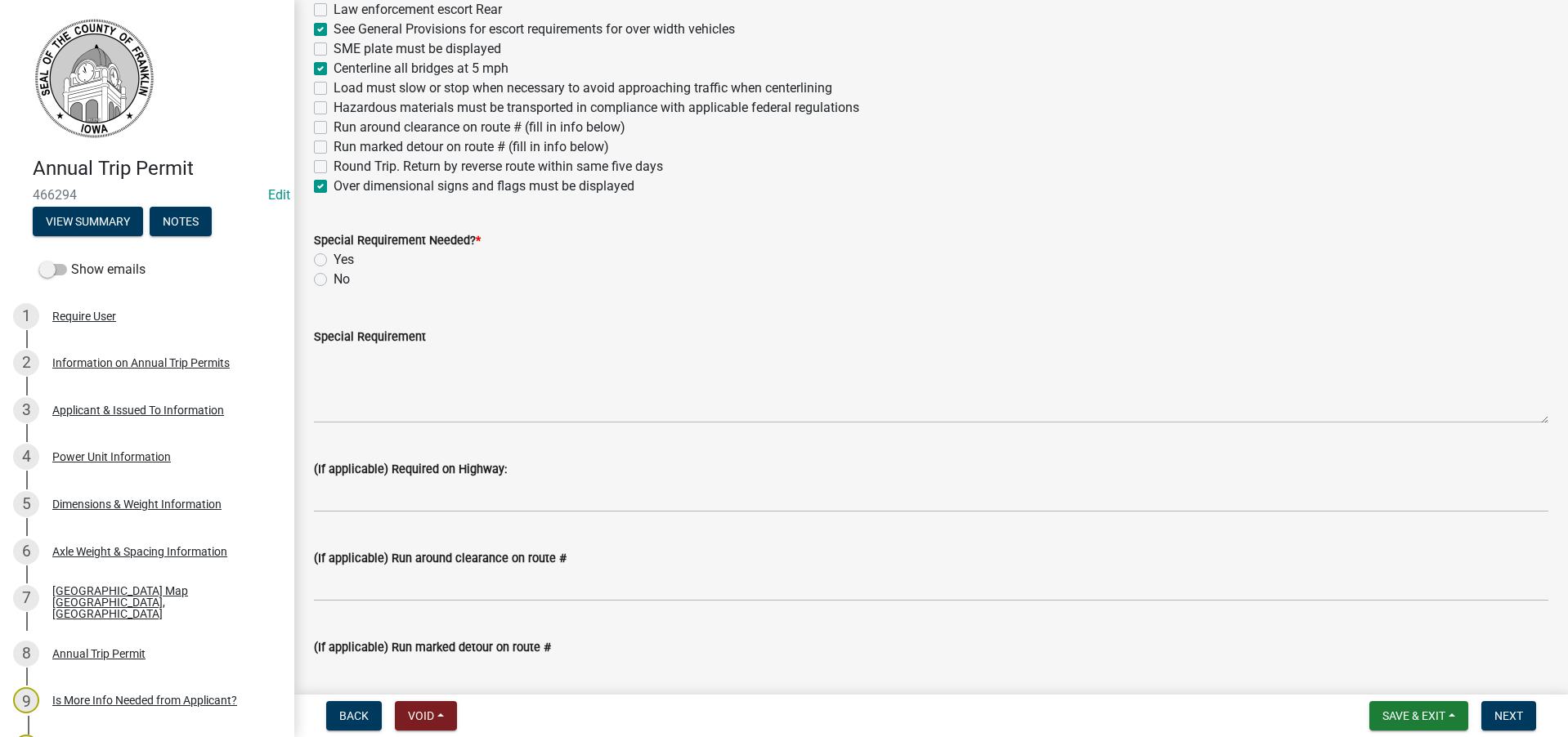
scroll to position [735, 0]
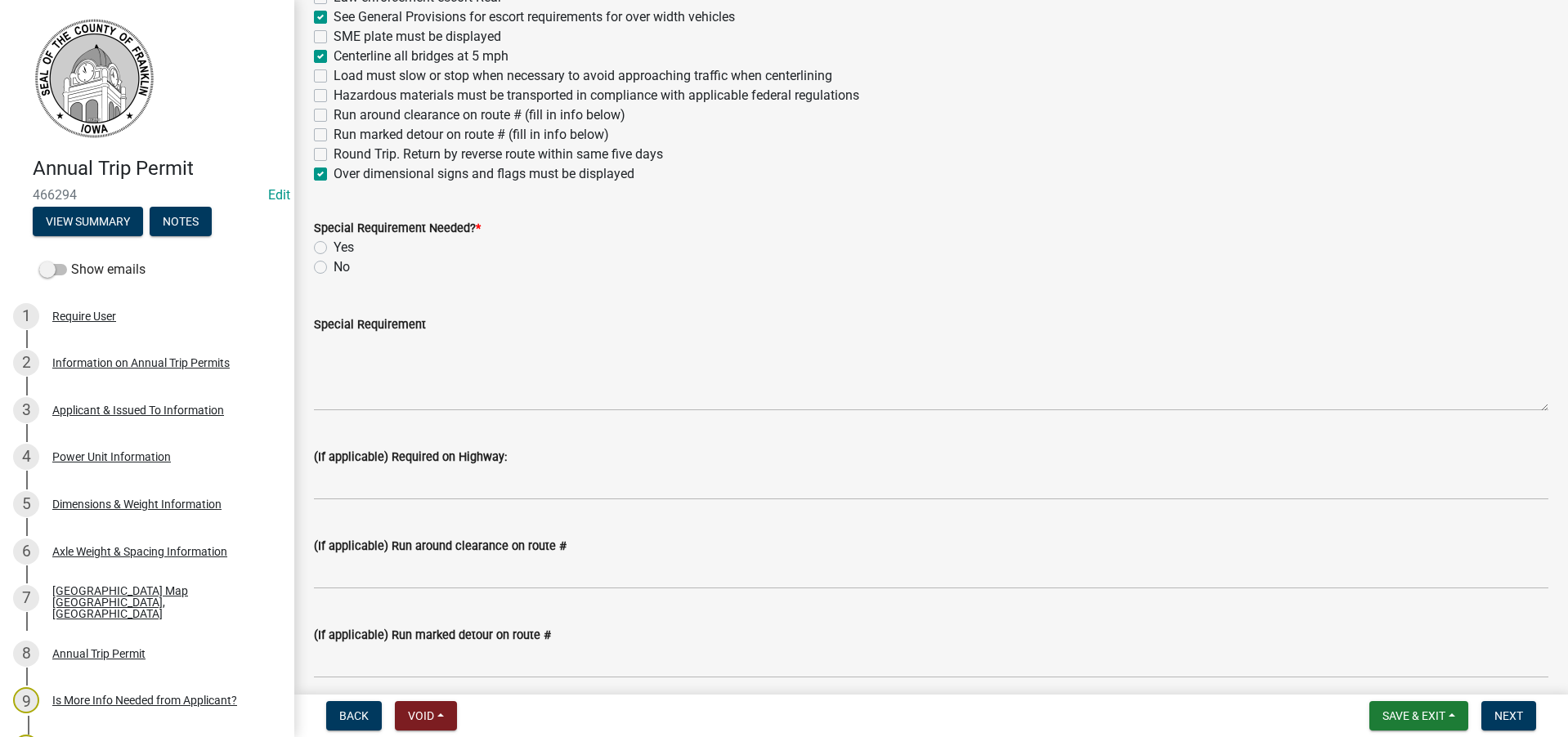
click at [333, 248] on label "Yes" at bounding box center [343, 248] width 21 height 20
click at [333, 248] on input "Yes" at bounding box center [338, 243] width 11 height 11
radio input "true"
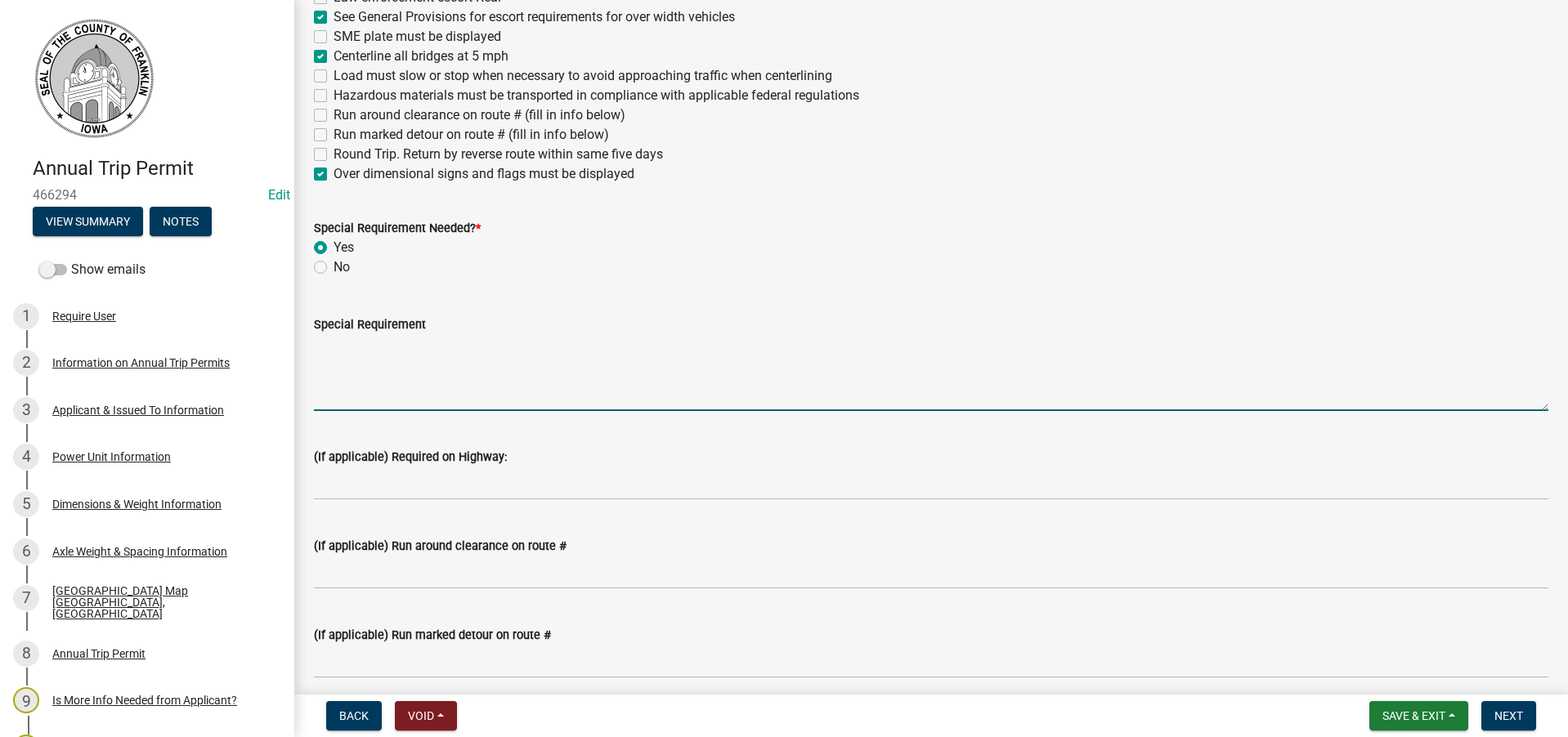
click at [379, 381] on textarea "Special Requirement" at bounding box center [931, 372] width 1235 height 76
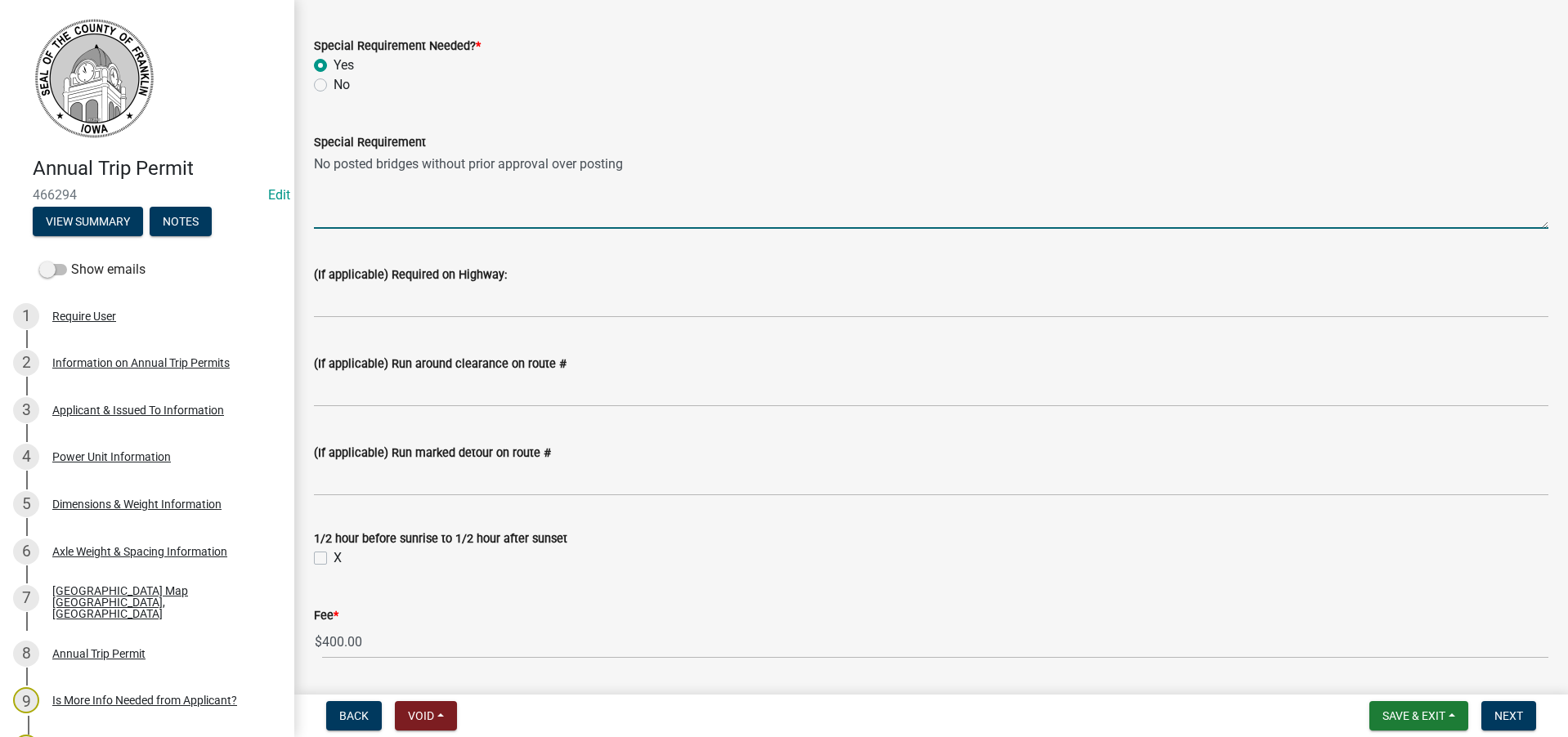
scroll to position [1062, 0]
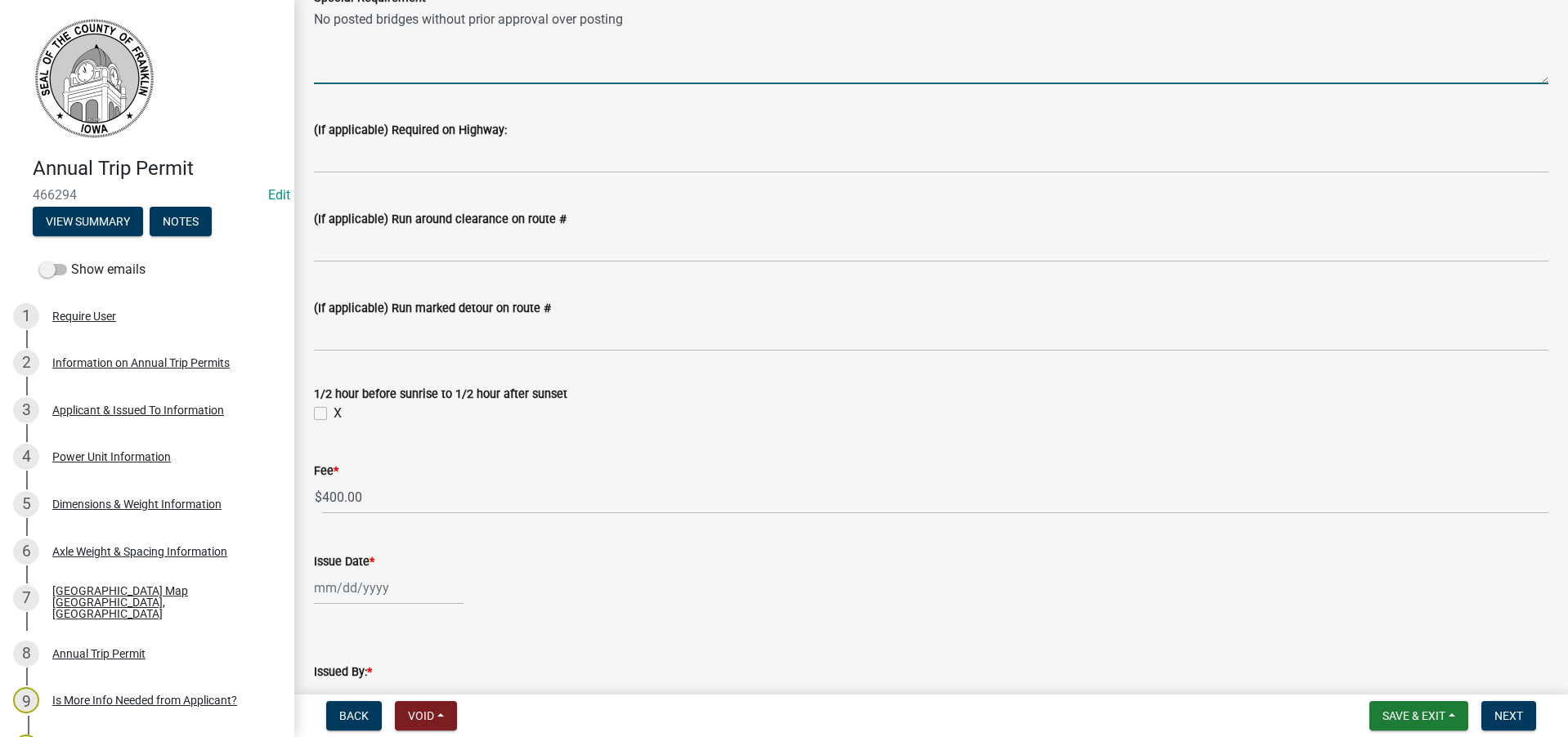
type textarea "No posted bridges without prior approval over posting"
drag, startPoint x: 319, startPoint y: 415, endPoint x: 374, endPoint y: 465, distance: 74.3
click at [333, 415] on label "X" at bounding box center [337, 414] width 8 height 20
click at [333, 415] on input "X" at bounding box center [338, 409] width 11 height 11
checkbox input "true"
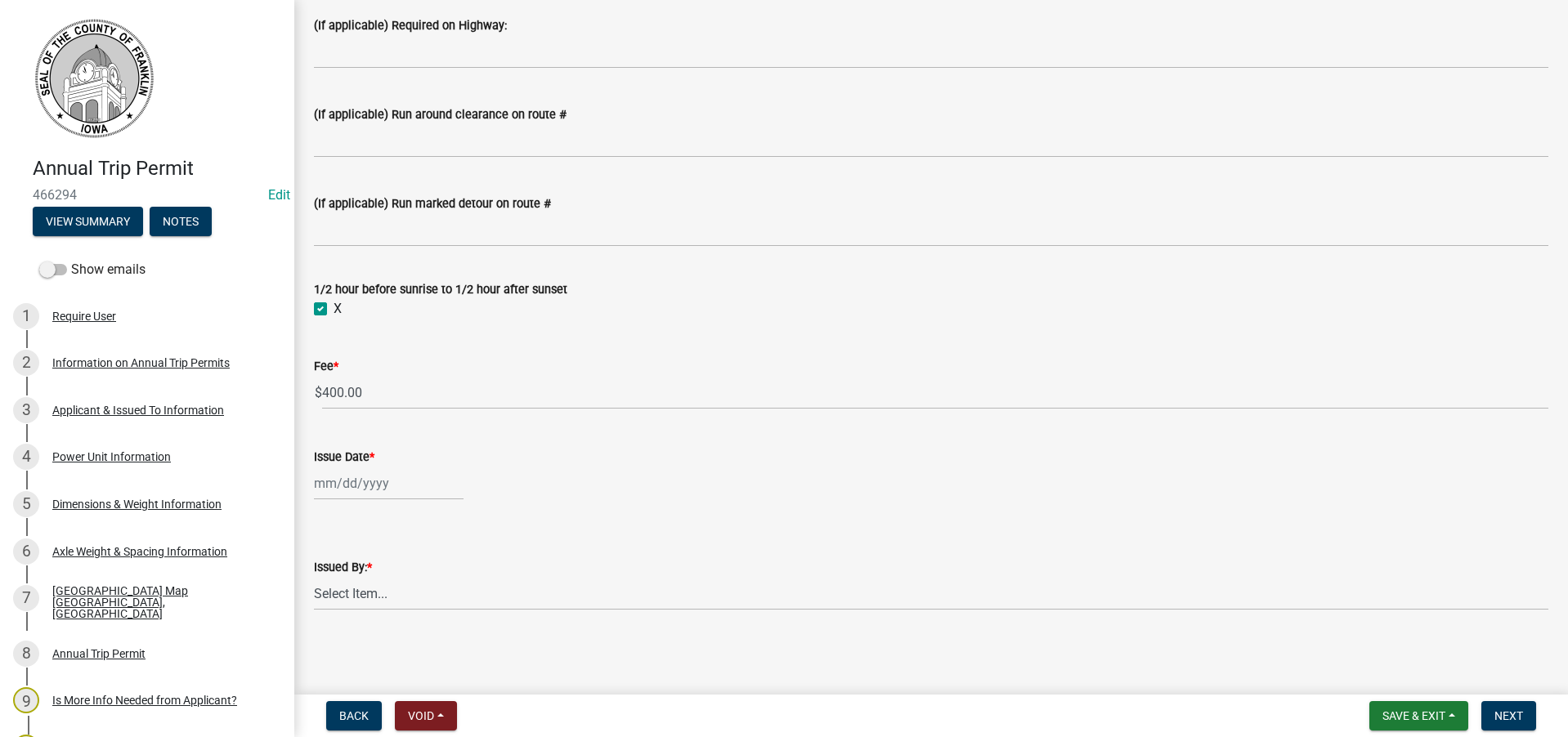
scroll to position [1168, 0]
click at [349, 483] on div at bounding box center [389, 482] width 150 height 34
select select "8"
select select "2025"
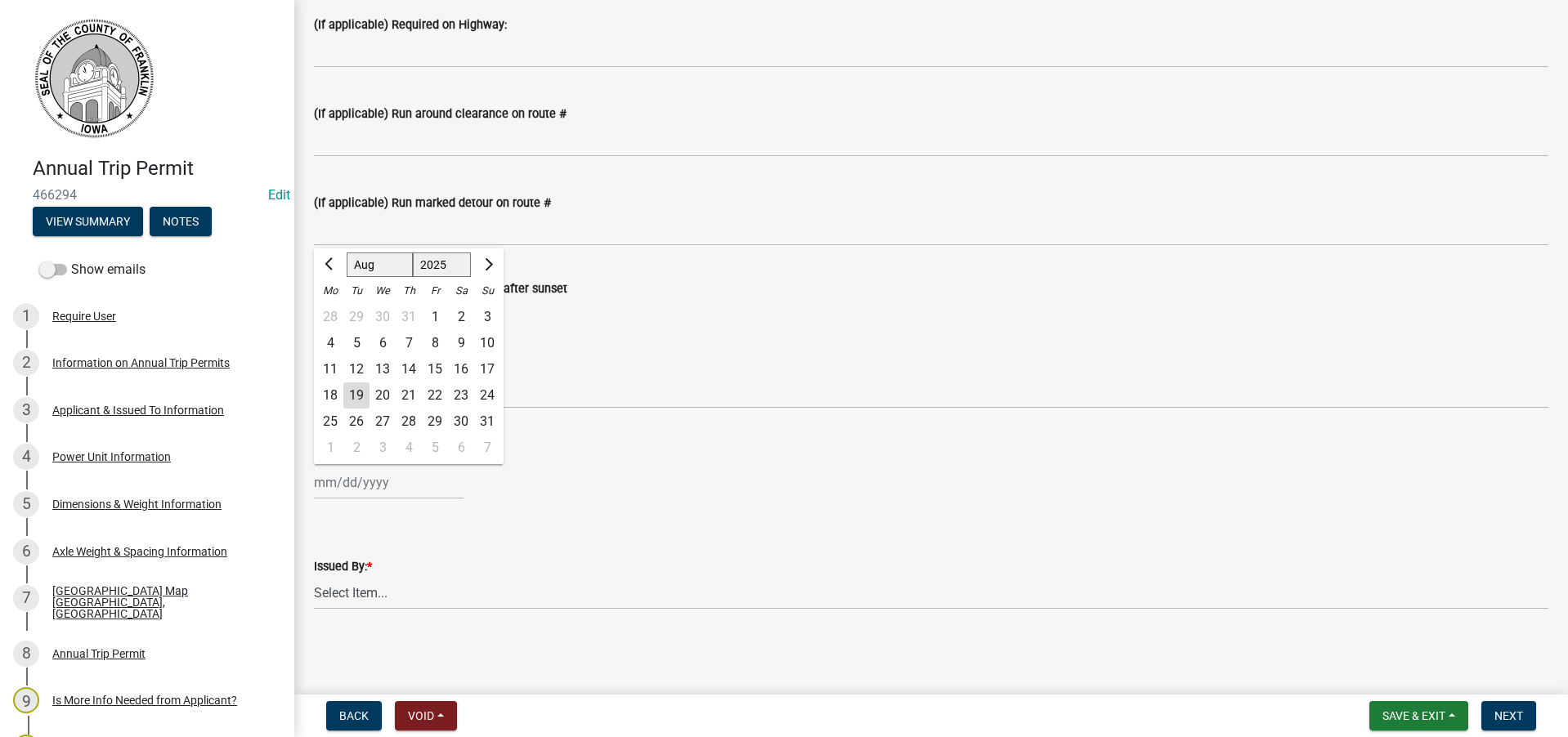
click at [354, 394] on div "19" at bounding box center [356, 396] width 26 height 26
type input "[DATE]"
click at [368, 591] on select "Select Item... [PERSON_NAME] [PERSON_NAME] [PERSON_NAME] [PERSON_NAME]" at bounding box center [931, 592] width 1235 height 34
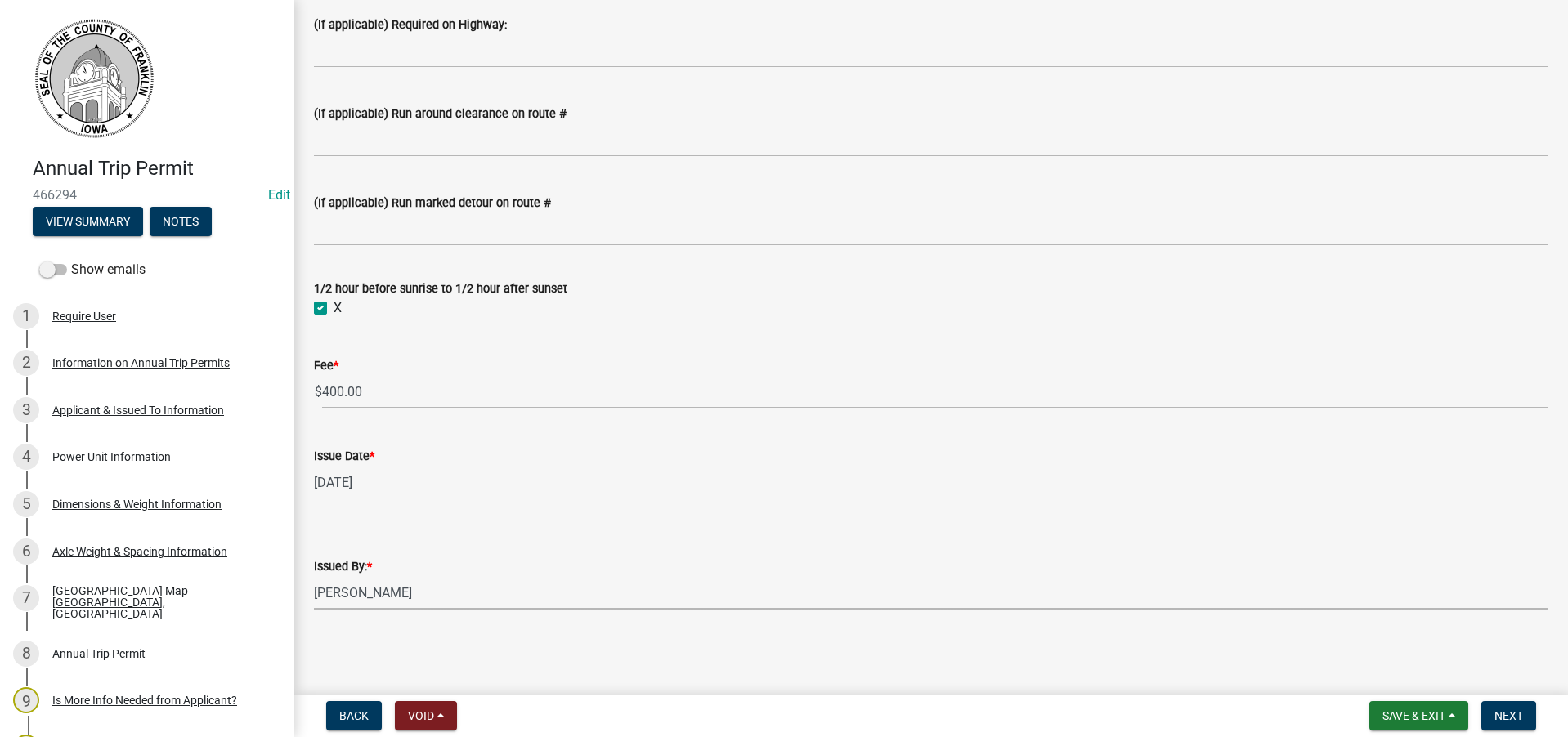
click at [314, 576] on select "Select Item... [PERSON_NAME] [PERSON_NAME] [PERSON_NAME] [PERSON_NAME]" at bounding box center [931, 592] width 1235 height 34
select select "7f02d393-746a-4e97-8a52-03f8831b4376"
click at [1501, 709] on span "Next" at bounding box center [1509, 716] width 29 height 13
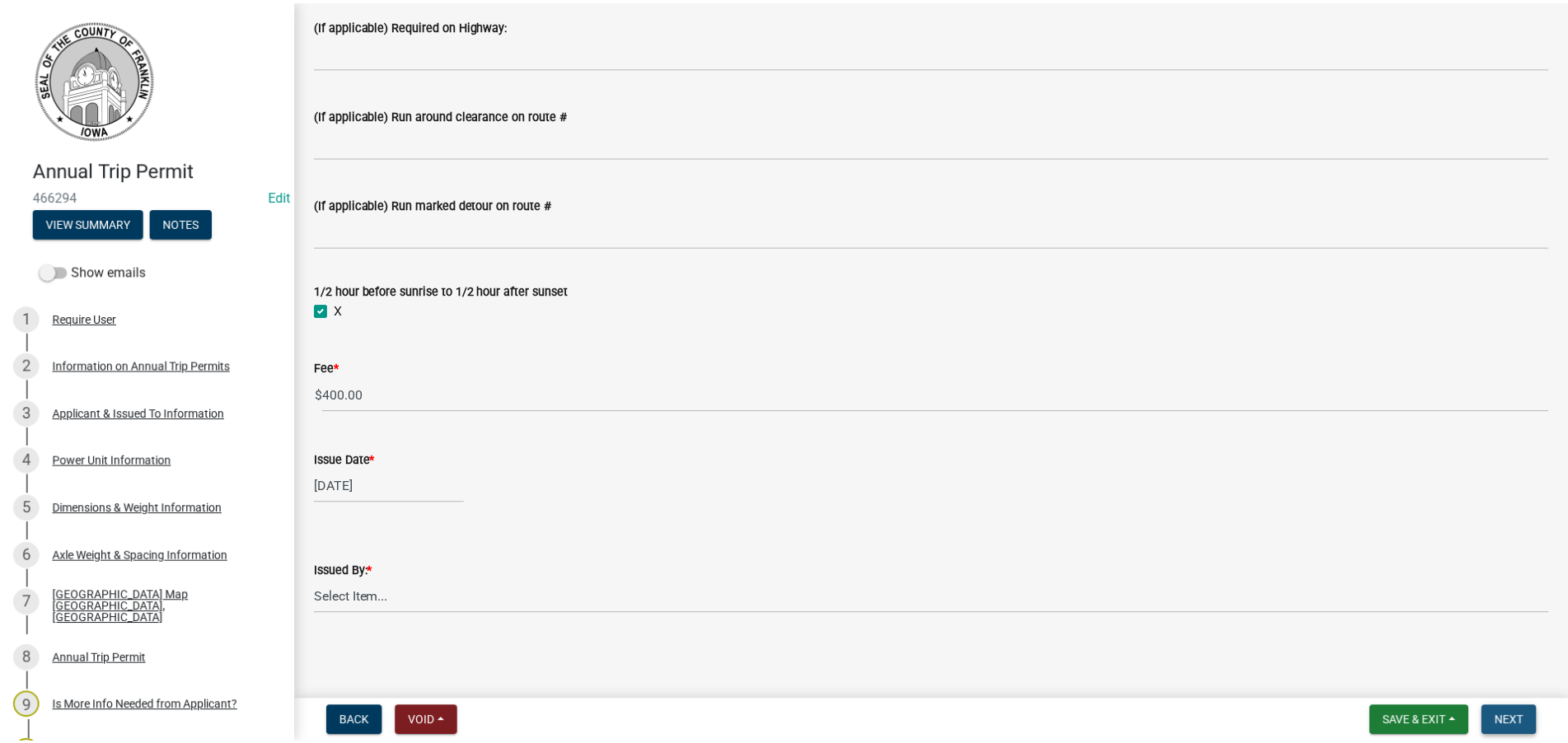
scroll to position [0, 0]
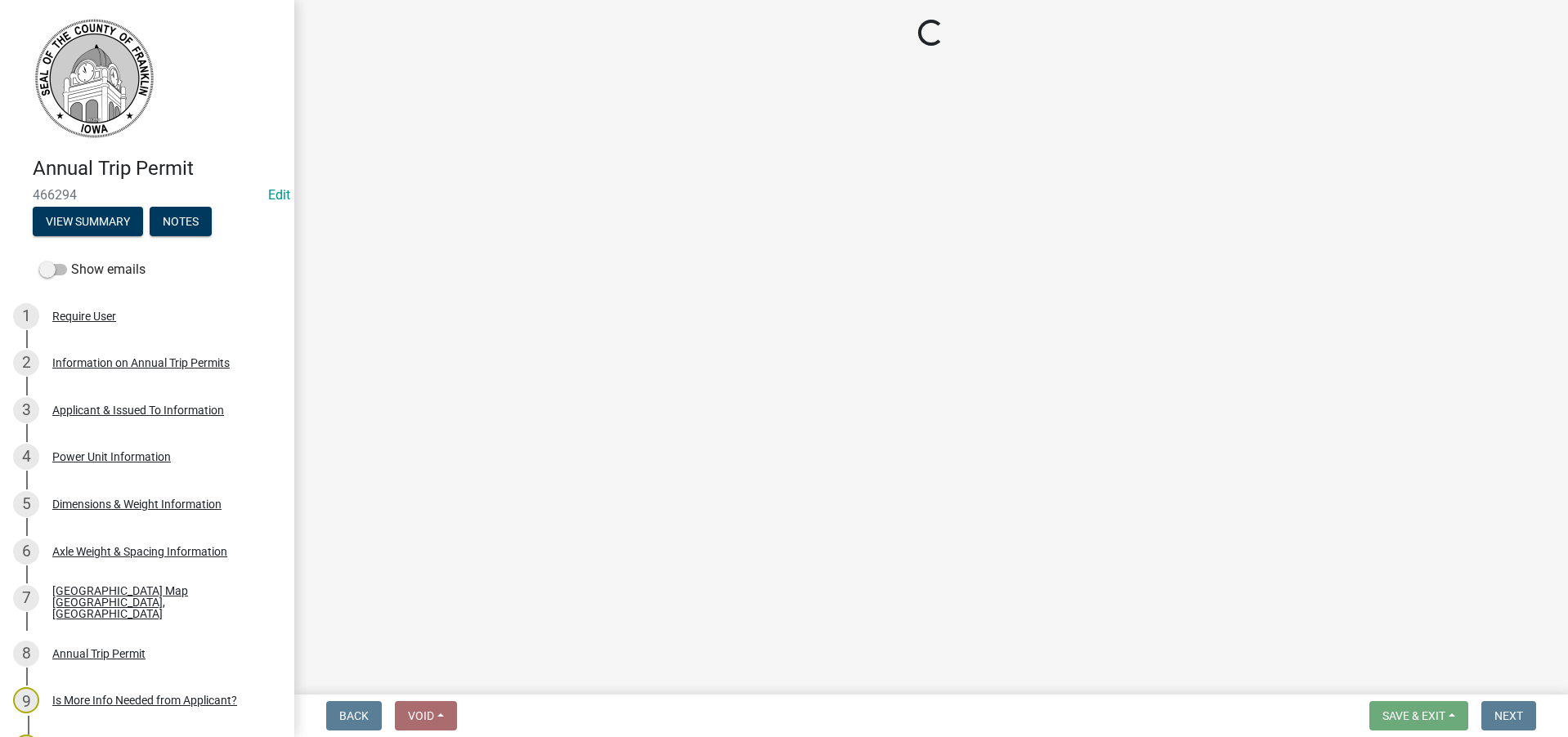
select select "3: 3"
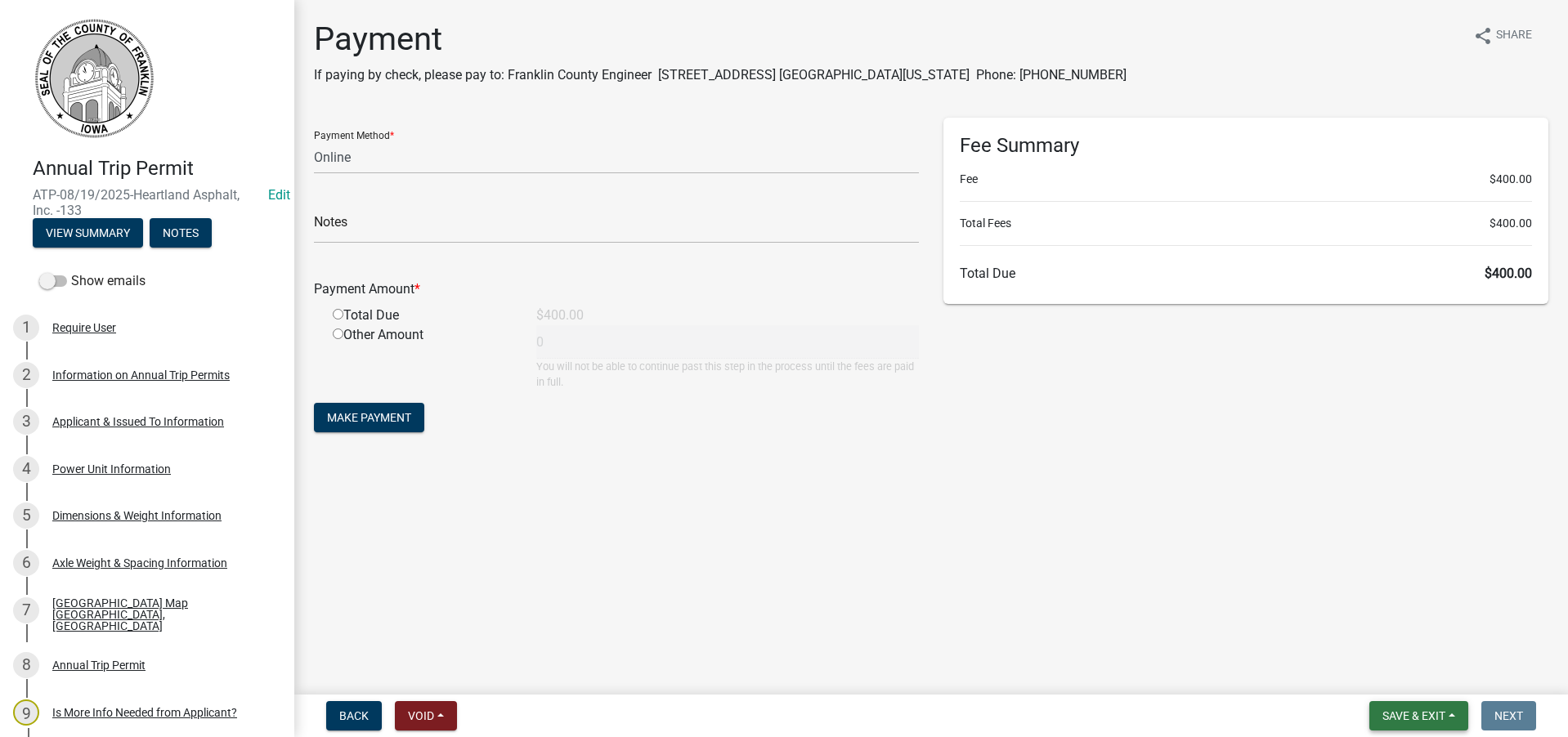
click at [1407, 712] on span "Save & Exit" at bounding box center [1414, 716] width 63 height 13
click at [1402, 671] on button "Save & Exit" at bounding box center [1403, 674] width 131 height 39
